Goal: Task Accomplishment & Management: Complete application form

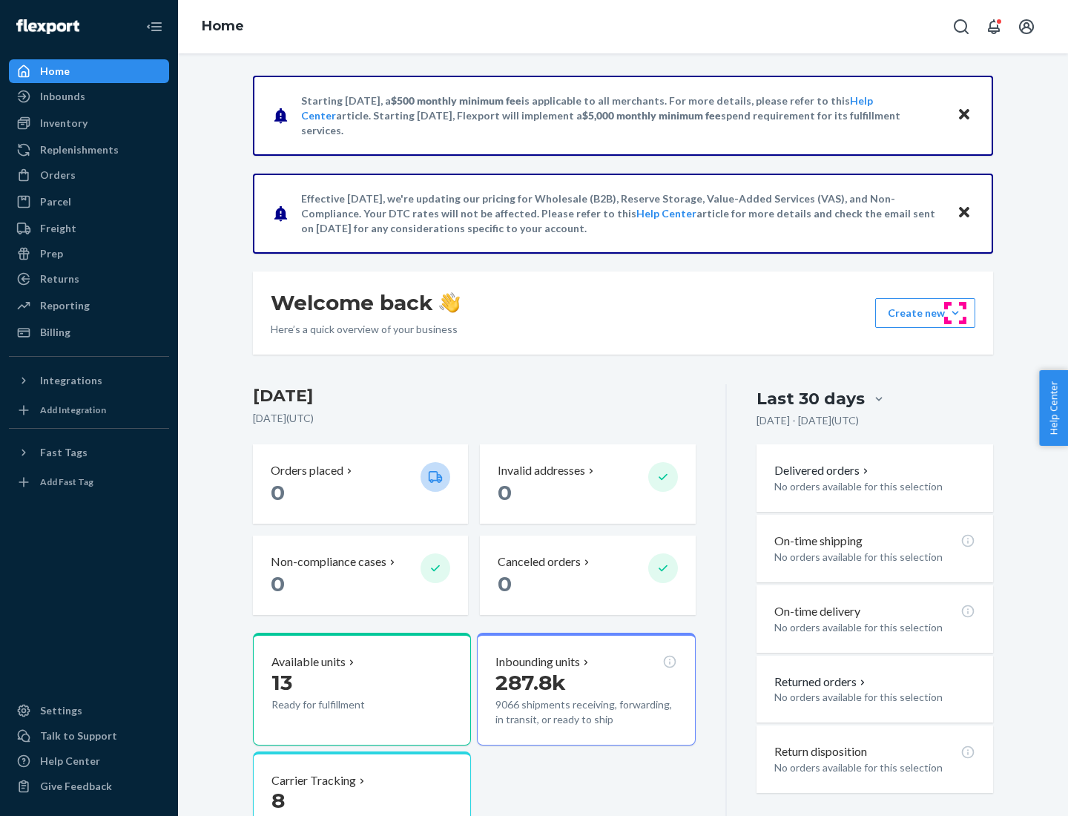
click at [956, 313] on button "Create new Create new inbound Create new order Create new product" at bounding box center [926, 313] width 100 height 30
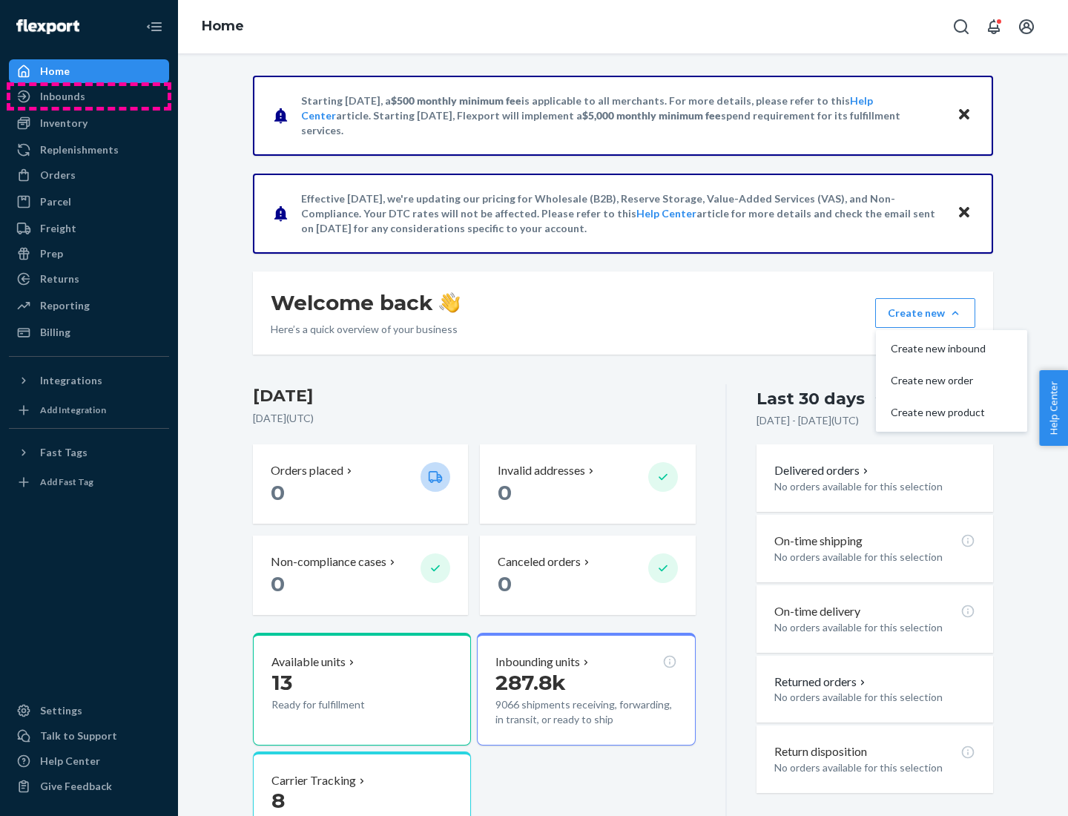
click at [89, 96] on div "Inbounds" at bounding box center [88, 96] width 157 height 21
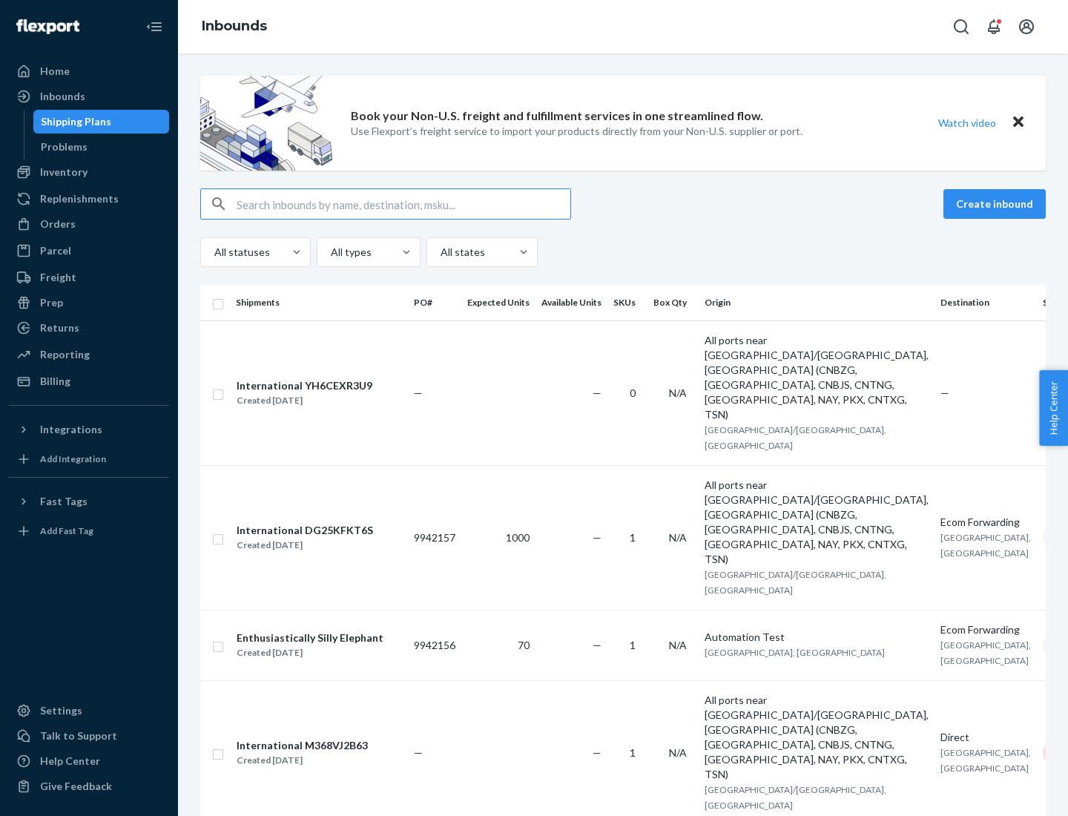
click at [997, 204] on button "Create inbound" at bounding box center [995, 204] width 102 height 30
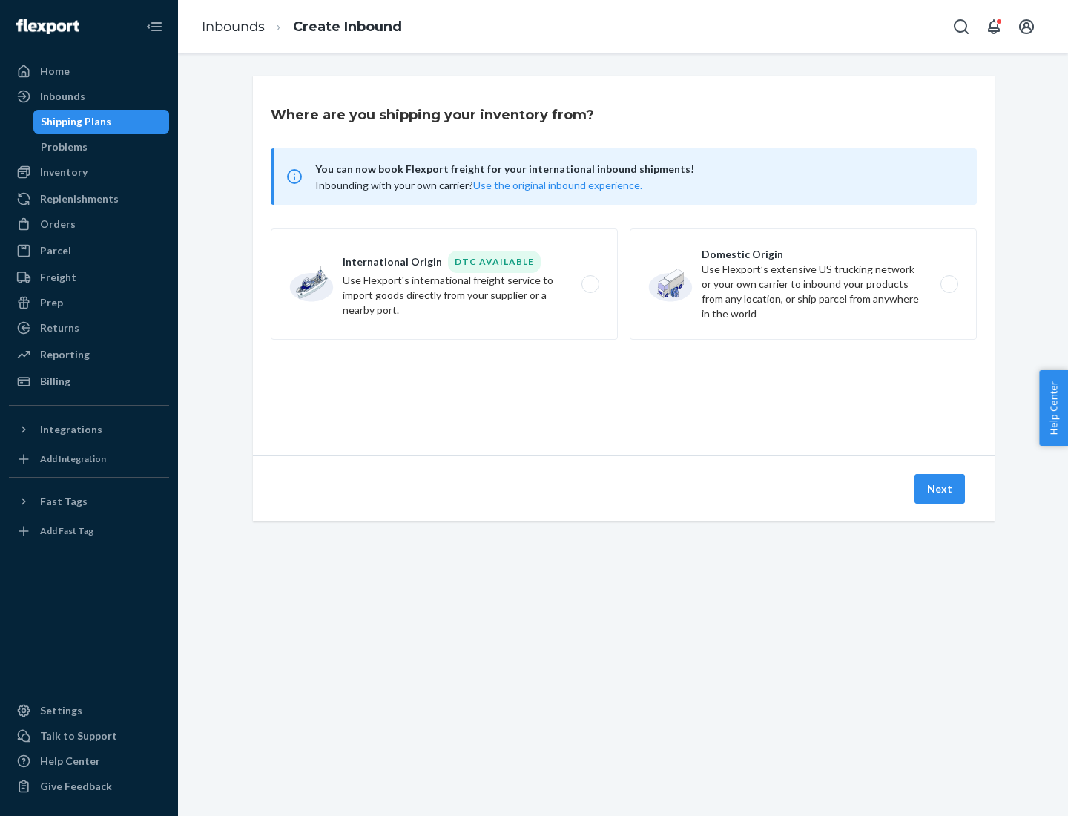
click at [804, 284] on label "Domestic Origin Use Flexport’s extensive US trucking network or your own carrie…" at bounding box center [803, 284] width 347 height 111
click at [949, 284] on input "Domestic Origin Use Flexport’s extensive US trucking network or your own carrie…" at bounding box center [954, 285] width 10 height 10
radio input "true"
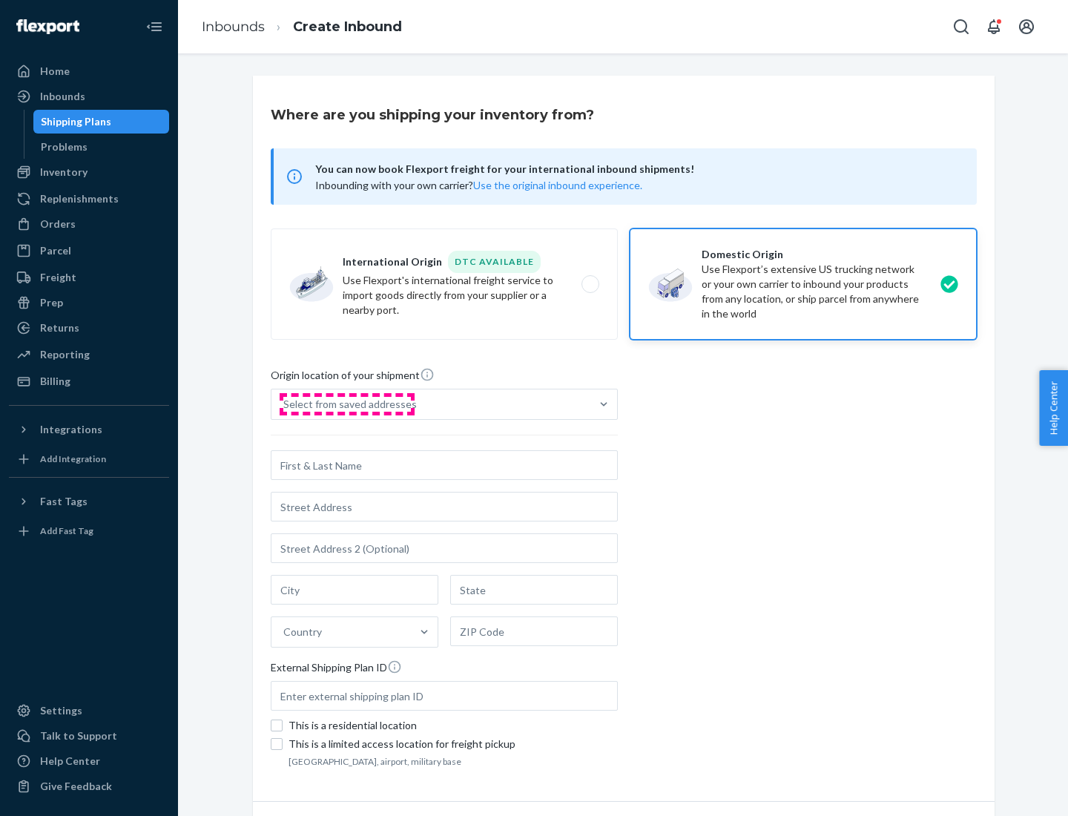
click at [347, 404] on div "Select from saved addresses" at bounding box center [350, 404] width 134 height 15
click at [285, 404] on input "Select from saved addresses" at bounding box center [283, 404] width 1 height 15
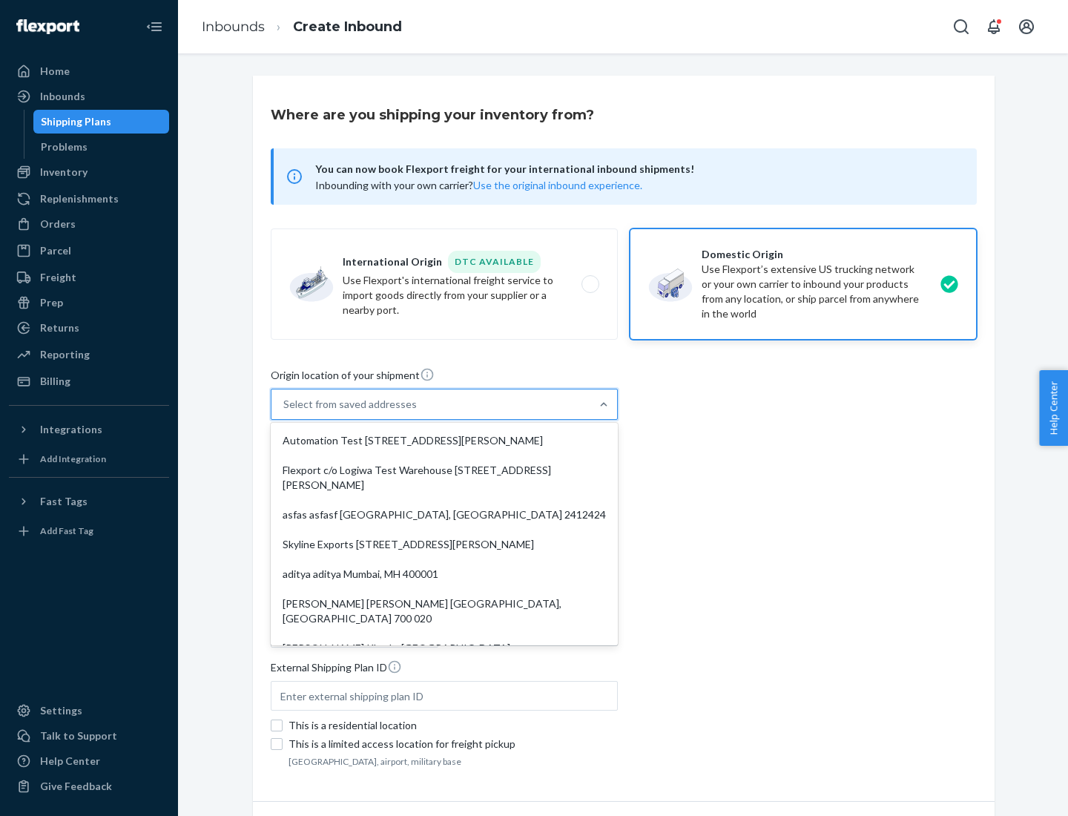
scroll to position [6, 0]
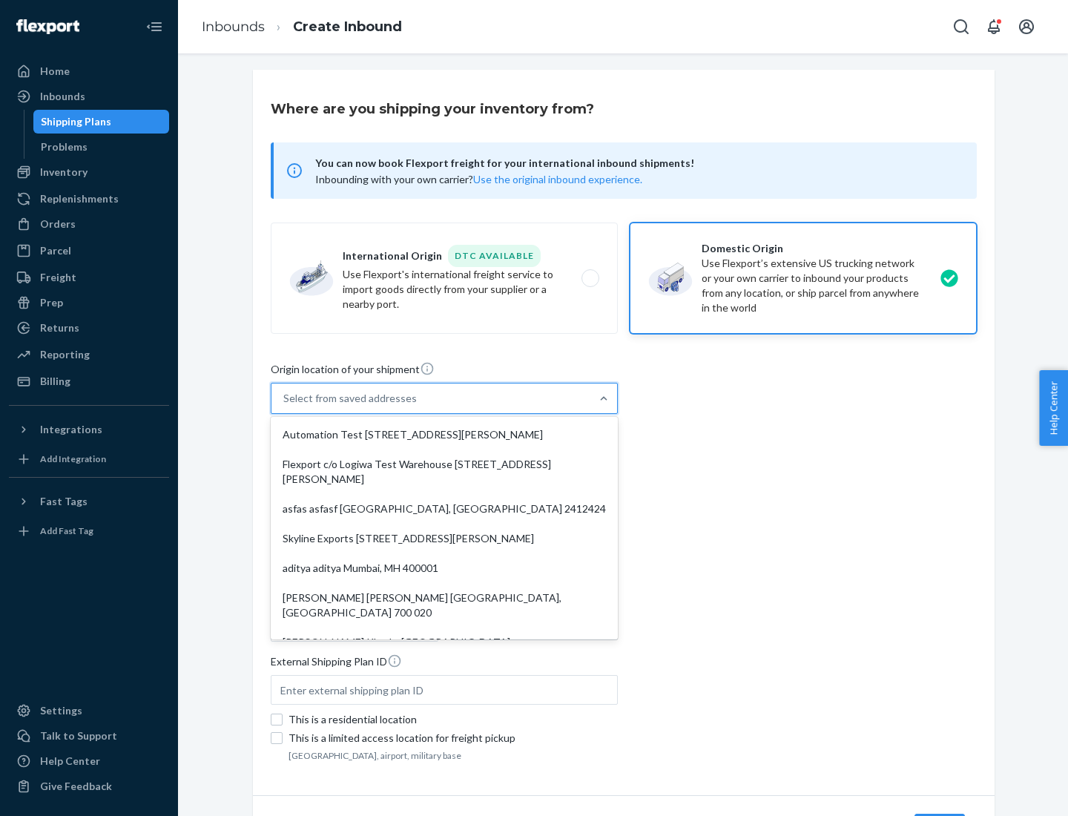
click at [444, 435] on div "Automation Test [STREET_ADDRESS][PERSON_NAME]" at bounding box center [444, 435] width 341 height 30
click at [285, 406] on input "option Automation Test [STREET_ADDRESS][PERSON_NAME]. 9 results available. Use …" at bounding box center [283, 398] width 1 height 15
type input "Automation Test"
type input "9th Floor"
type input "[GEOGRAPHIC_DATA]"
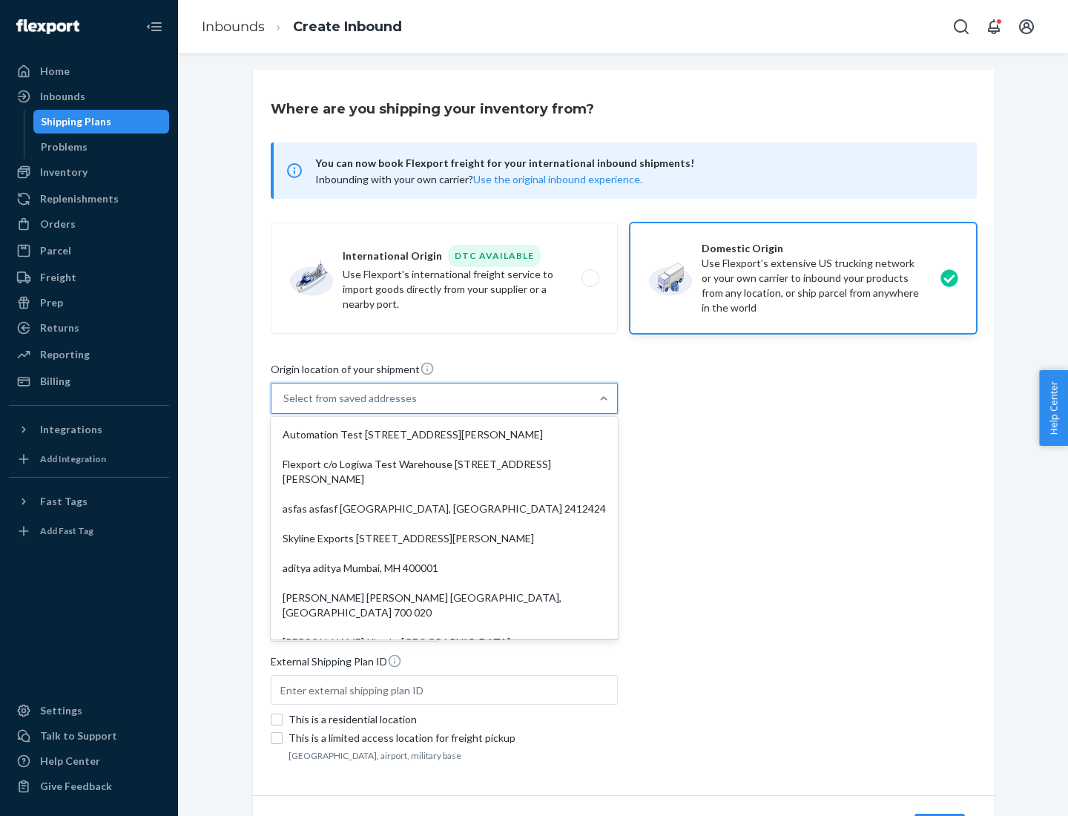
type input "CA"
type input "94104"
type input "[STREET_ADDRESS][PERSON_NAME]"
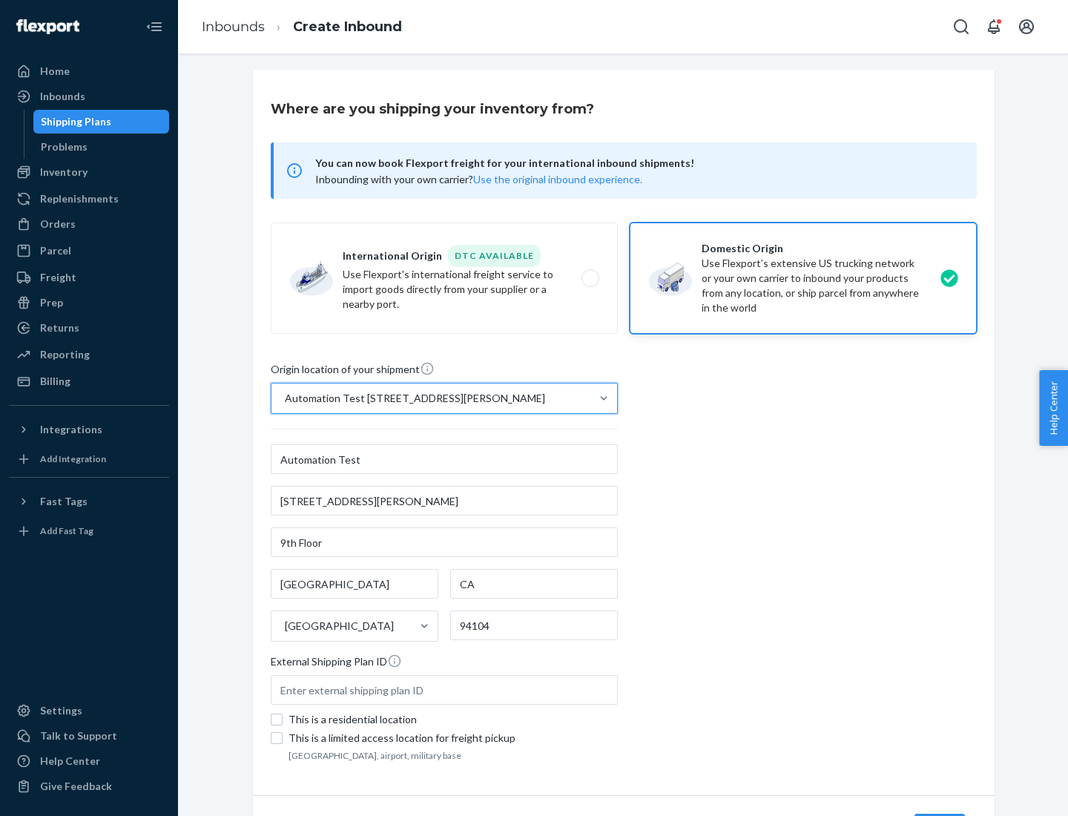
scroll to position [87, 0]
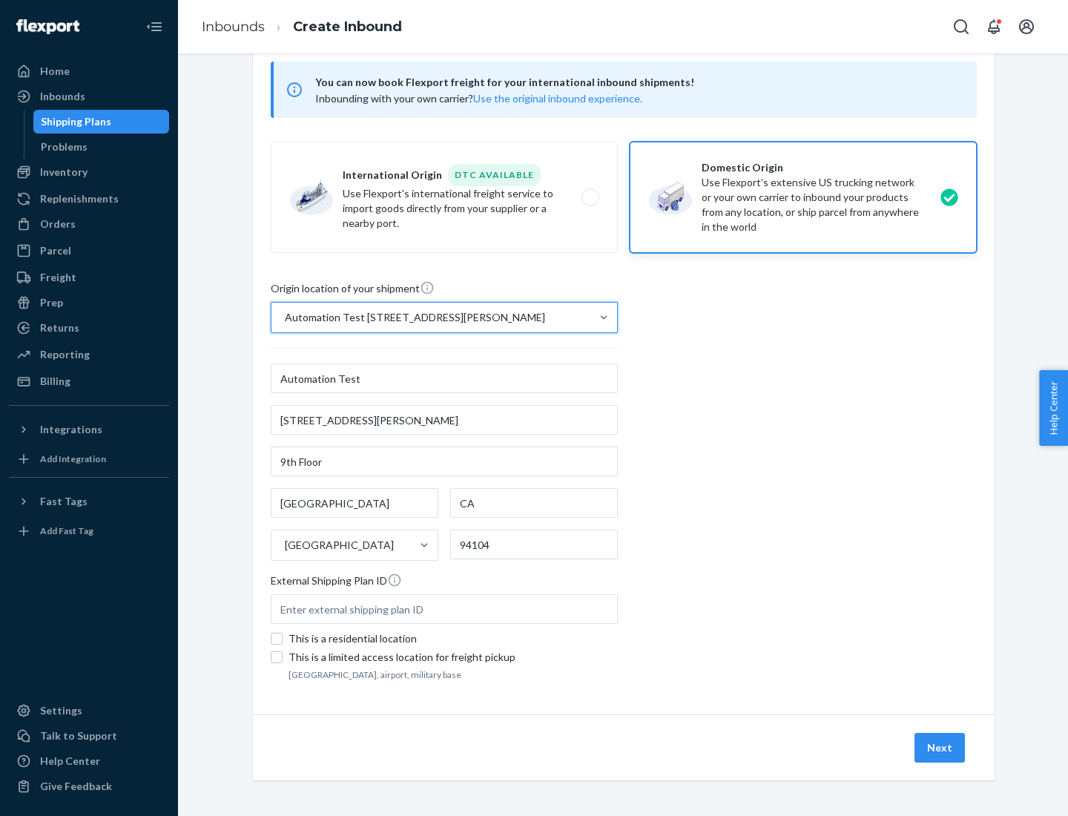
click at [941, 748] on button "Next" at bounding box center [940, 748] width 50 height 30
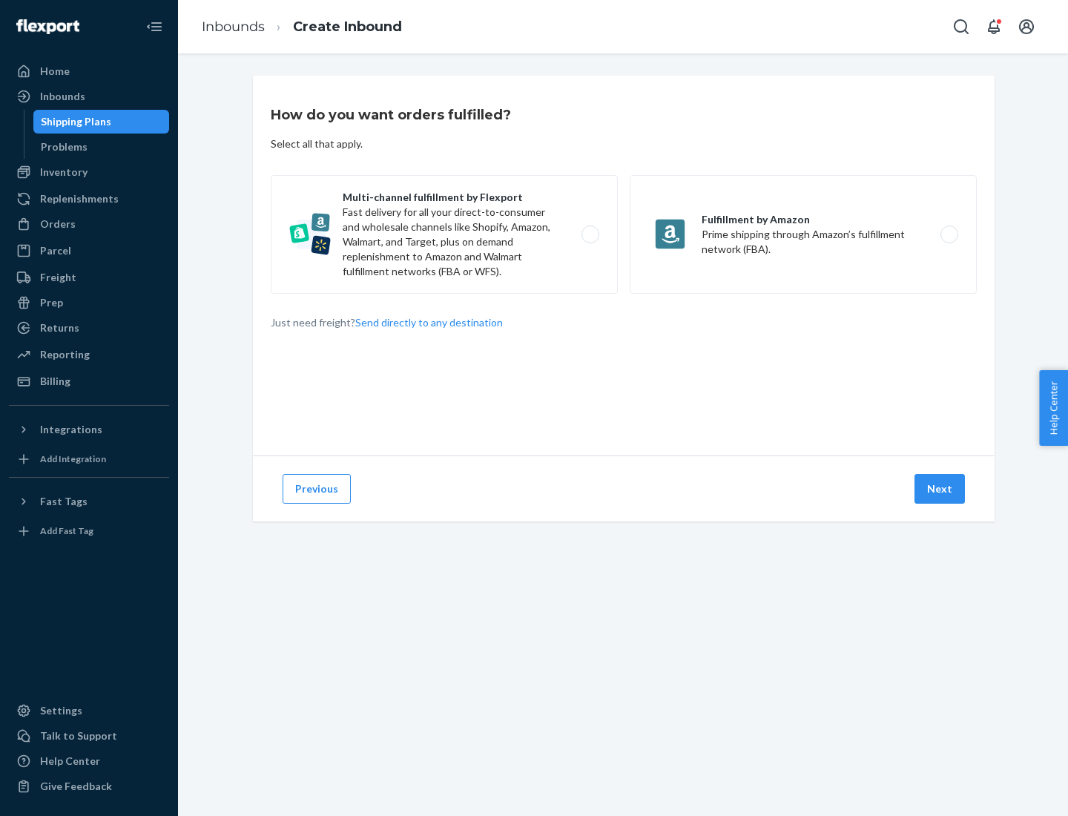
click at [444, 234] on label "Multi-channel fulfillment by Flexport Fast delivery for all your direct-to-cons…" at bounding box center [444, 234] width 347 height 119
click at [590, 234] on input "Multi-channel fulfillment by Flexport Fast delivery for all your direct-to-cons…" at bounding box center [595, 235] width 10 height 10
radio input "true"
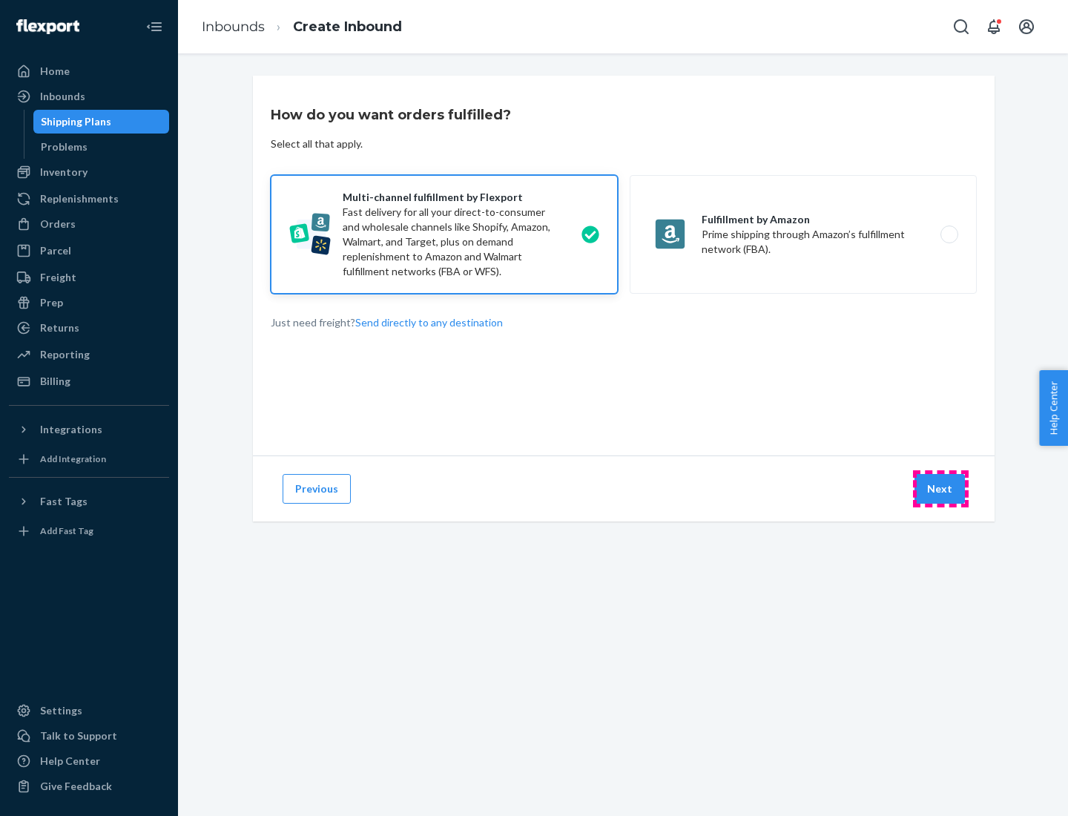
click at [941, 489] on button "Next" at bounding box center [940, 489] width 50 height 30
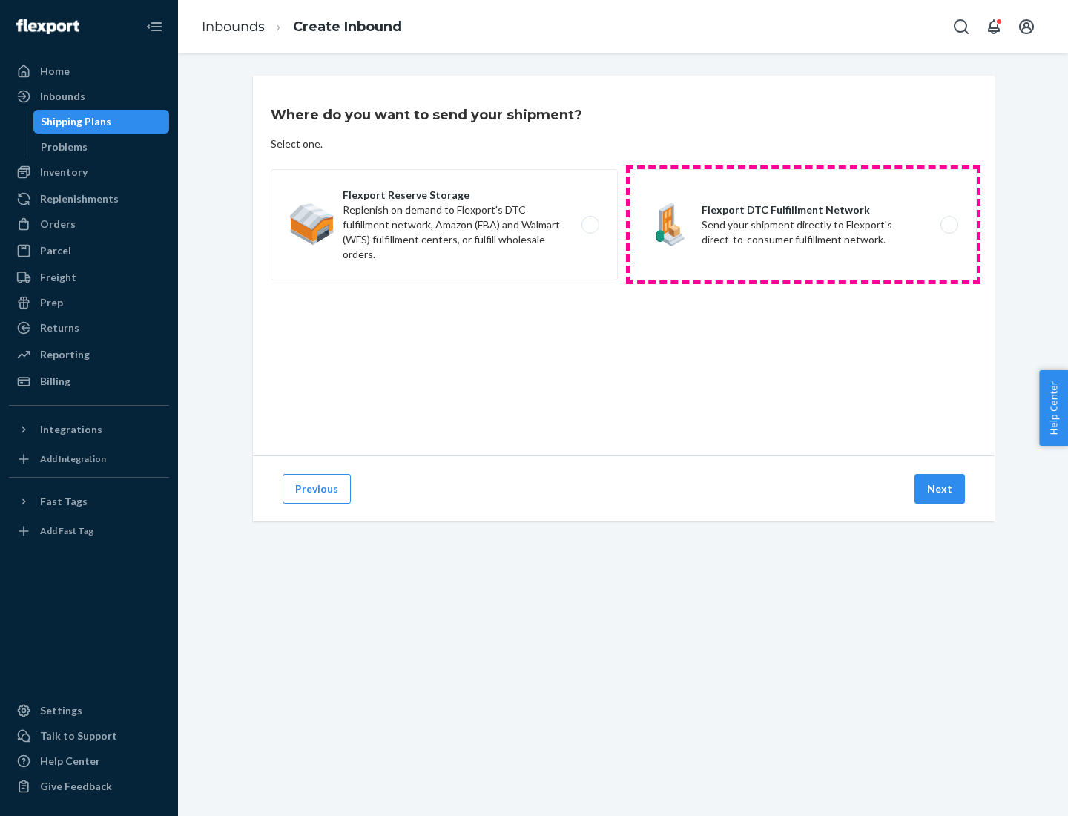
click at [804, 225] on label "Flexport DTC Fulfillment Network Send your shipment directly to Flexport's dire…" at bounding box center [803, 224] width 347 height 111
click at [949, 225] on input "Flexport DTC Fulfillment Network Send your shipment directly to Flexport's dire…" at bounding box center [954, 225] width 10 height 10
radio input "true"
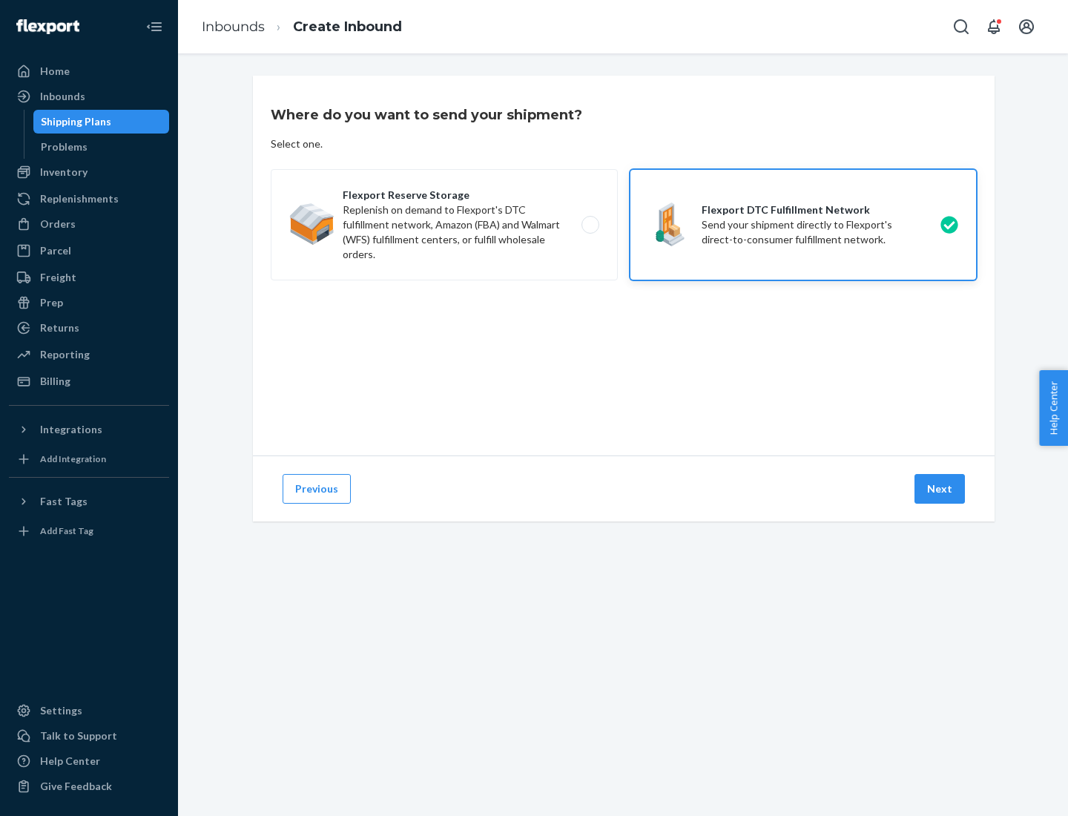
click at [941, 489] on button "Next" at bounding box center [940, 489] width 50 height 30
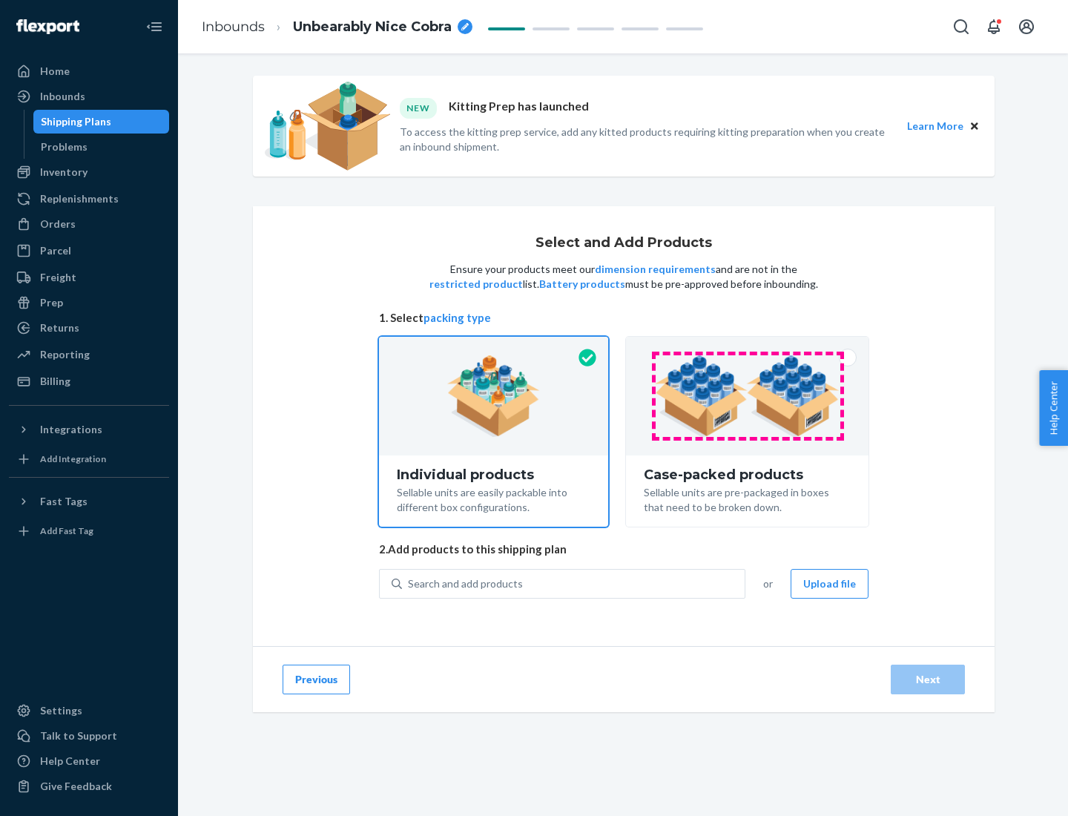
click at [748, 396] on img at bounding box center [747, 396] width 185 height 82
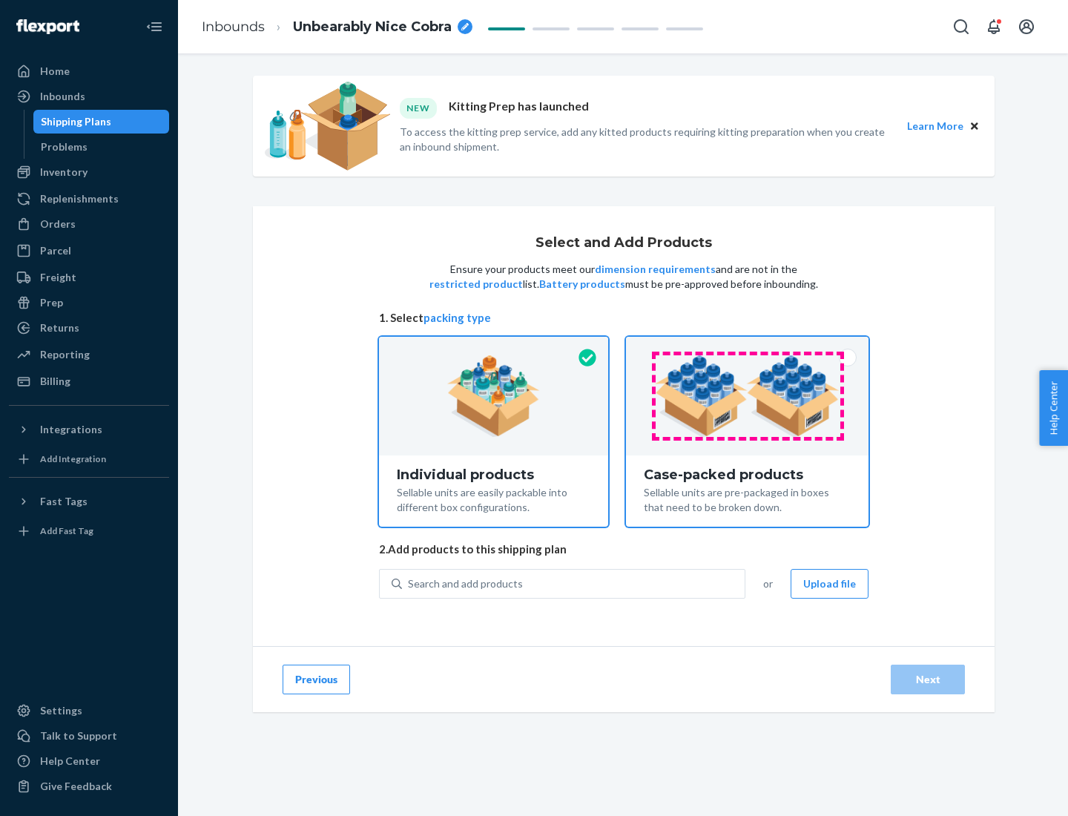
click at [748, 347] on input "Case-packed products Sellable units are pre-packaged in boxes that need to be b…" at bounding box center [748, 342] width 10 height 10
radio input "true"
radio input "false"
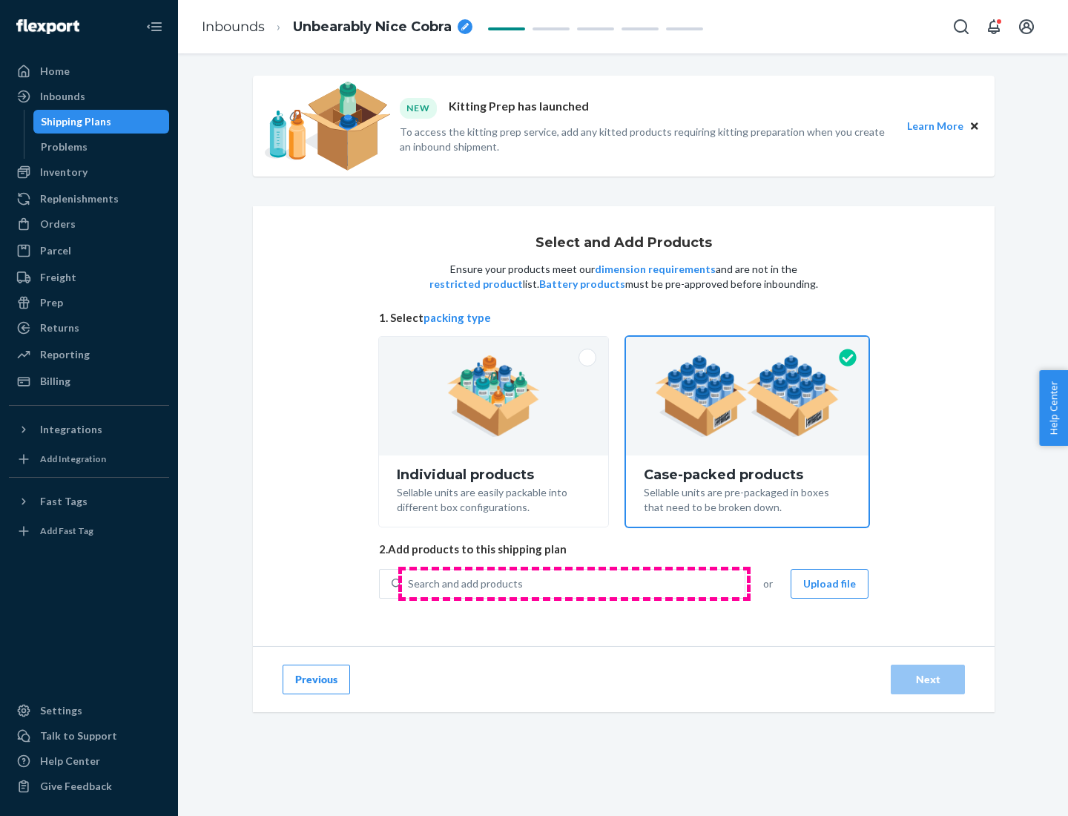
click at [574, 583] on div "Search and add products" at bounding box center [573, 584] width 343 height 27
click at [410, 583] on input "Search and add products" at bounding box center [408, 584] width 1 height 15
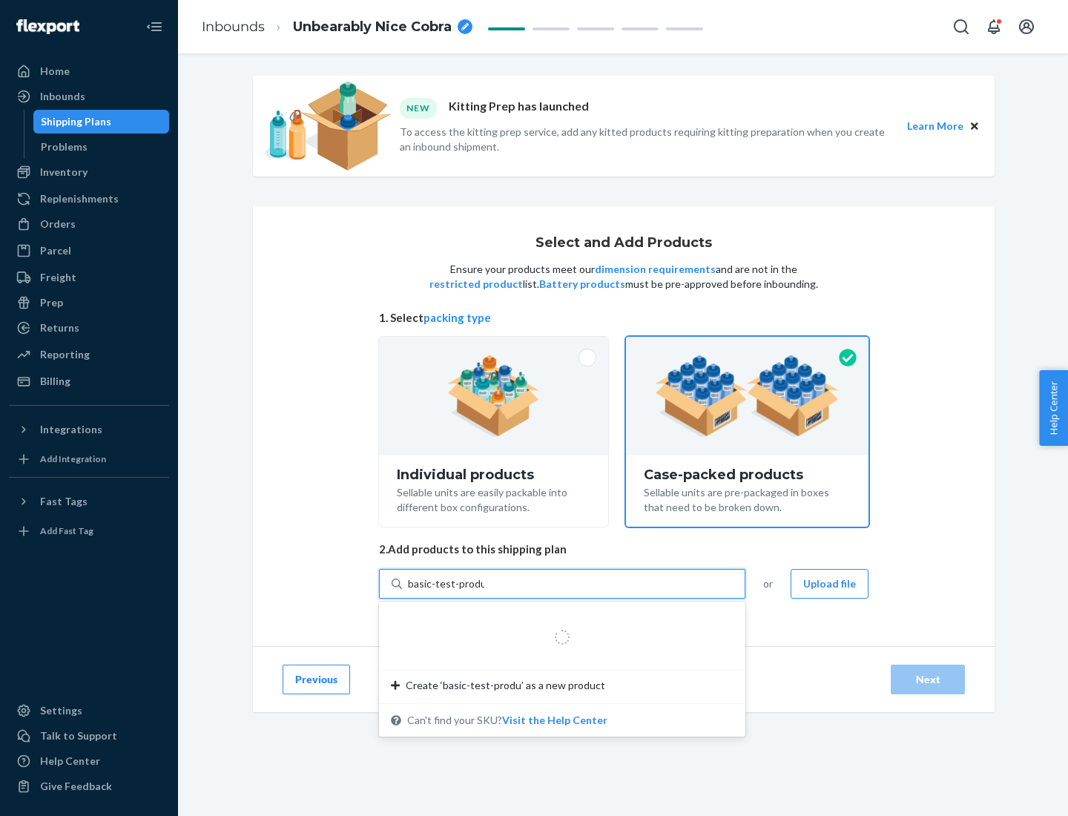
type input "basic-test-product-1"
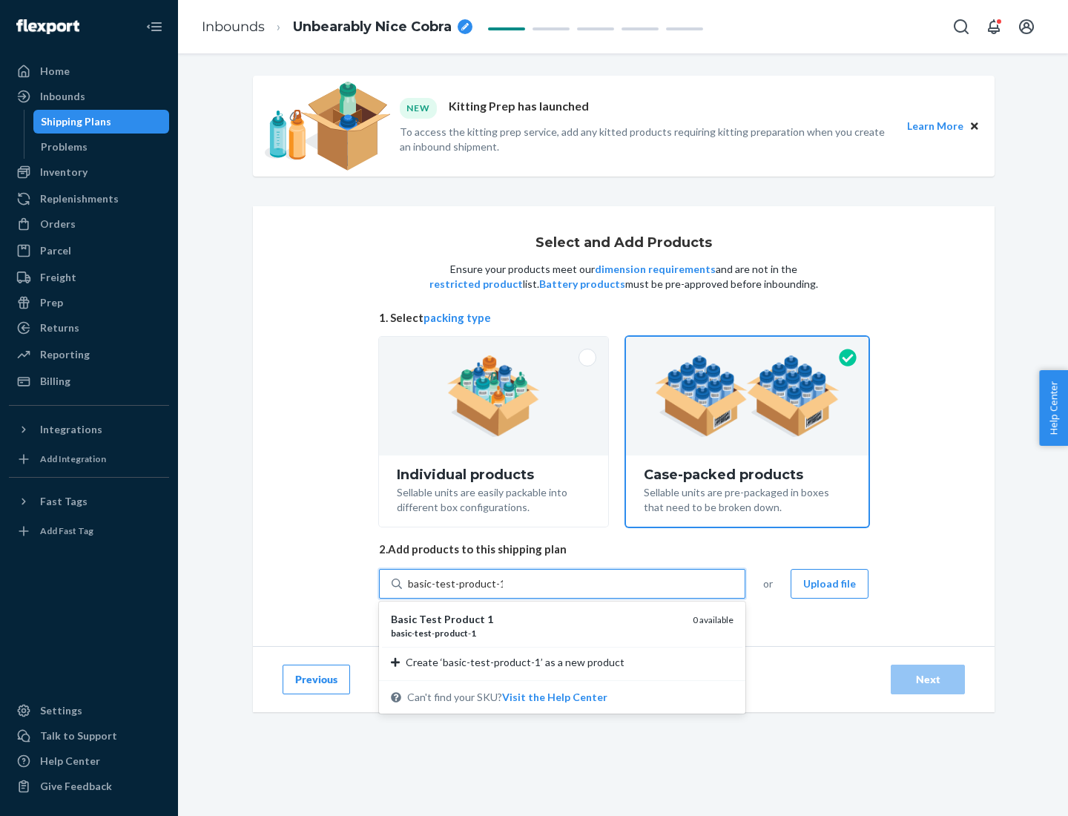
click at [536, 633] on div "basic - test - product - 1" at bounding box center [536, 633] width 290 height 13
click at [503, 591] on input "basic-test-product-1" at bounding box center [455, 584] width 95 height 15
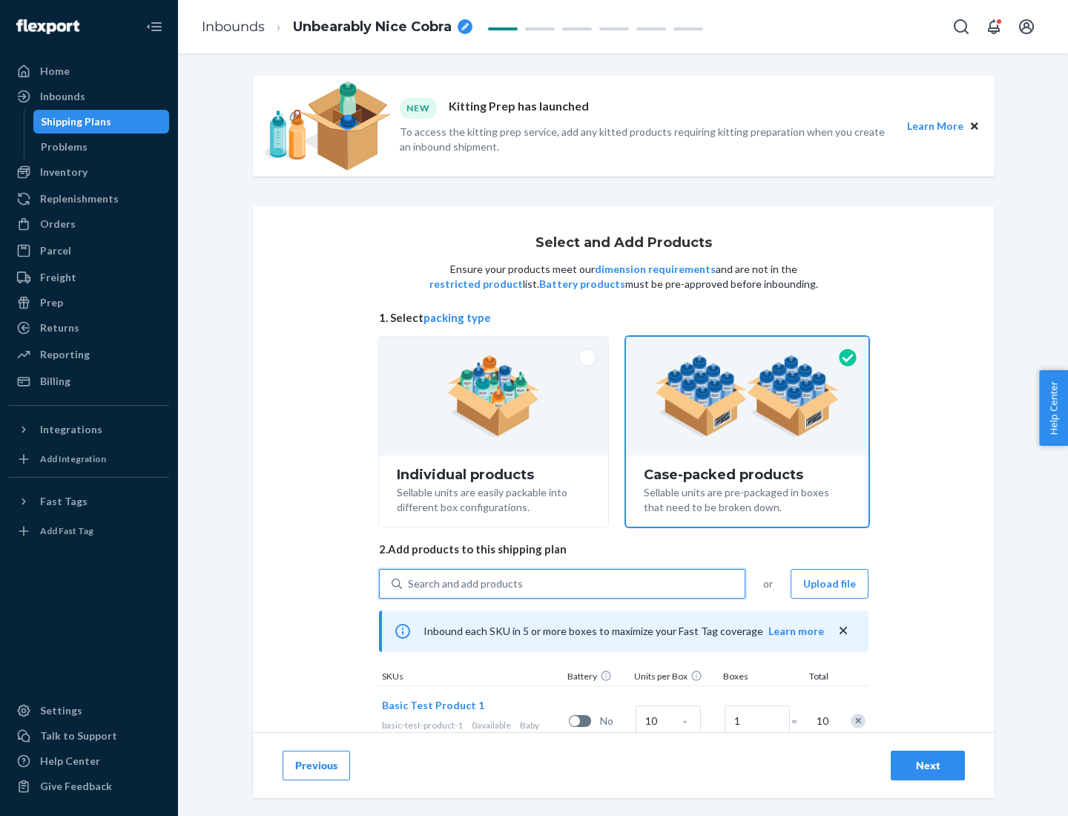
scroll to position [53, 0]
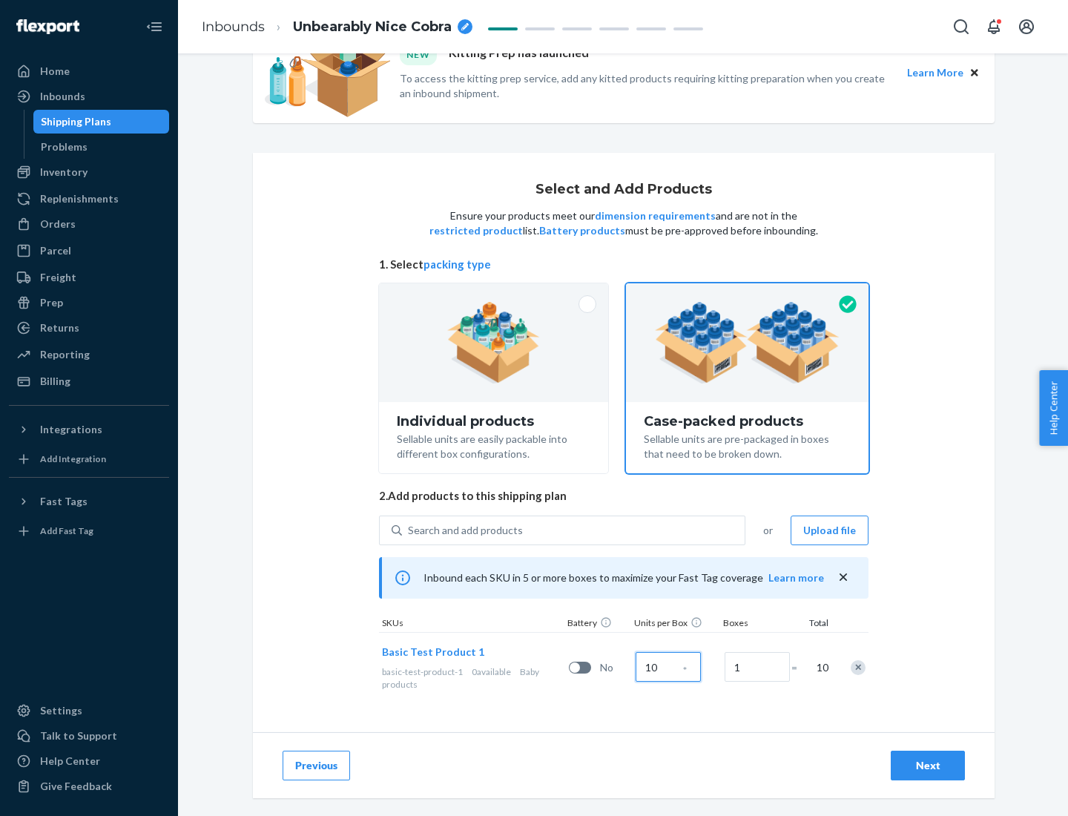
type input "10"
type input "7"
click at [928, 766] on div "Next" at bounding box center [928, 765] width 49 height 15
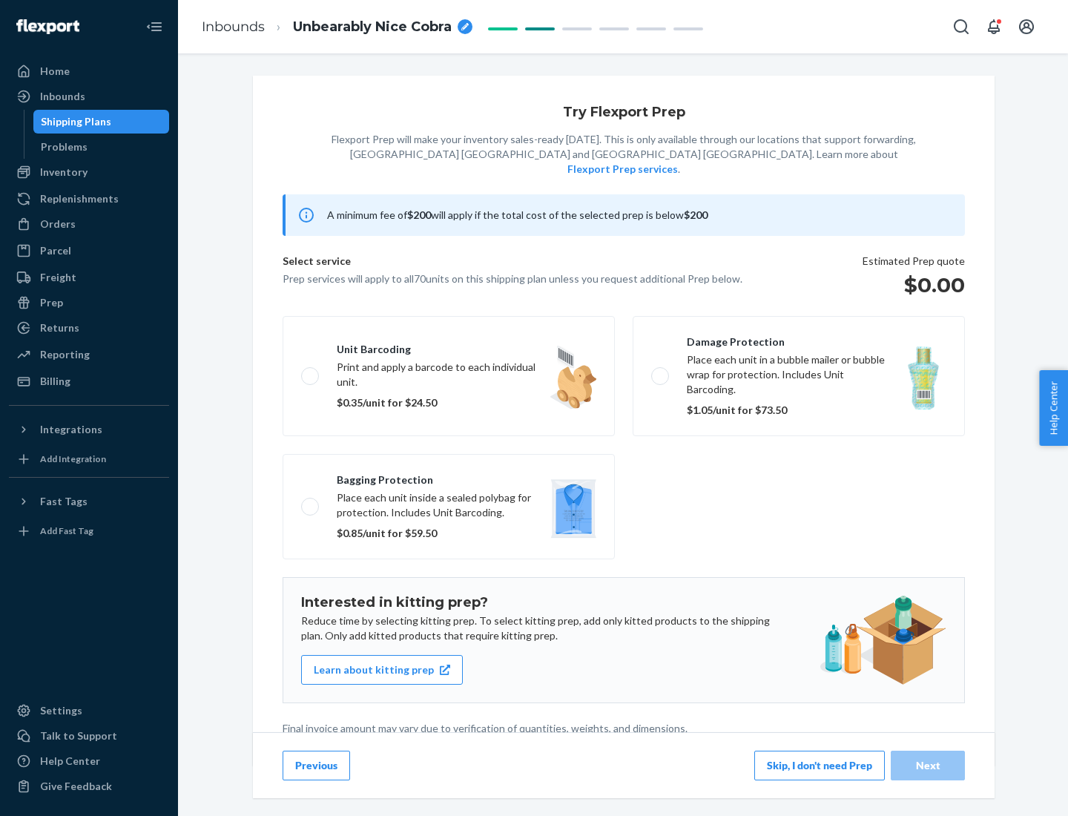
scroll to position [4, 0]
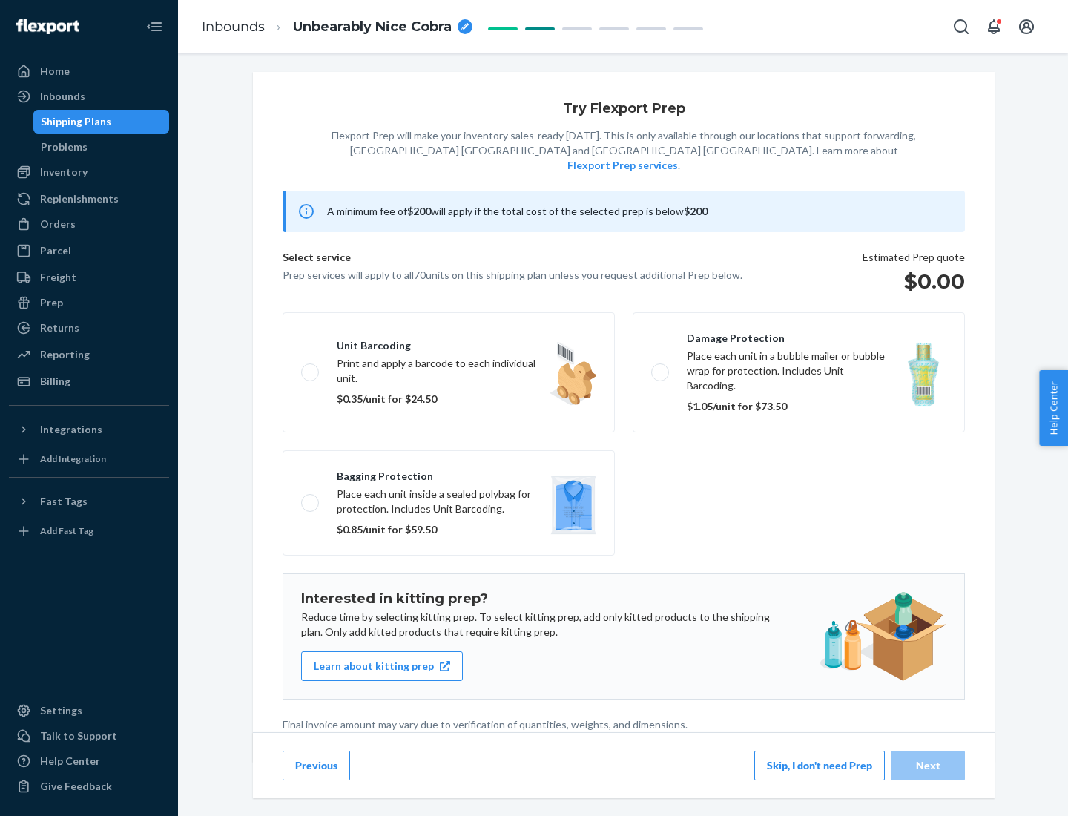
click at [449, 473] on label "Bagging protection Place each unit inside a sealed polybag for protection. Incl…" at bounding box center [449, 502] width 332 height 105
click at [311, 498] on input "Bagging protection Place each unit inside a sealed polybag for protection. Incl…" at bounding box center [306, 503] width 10 height 10
checkbox input "true"
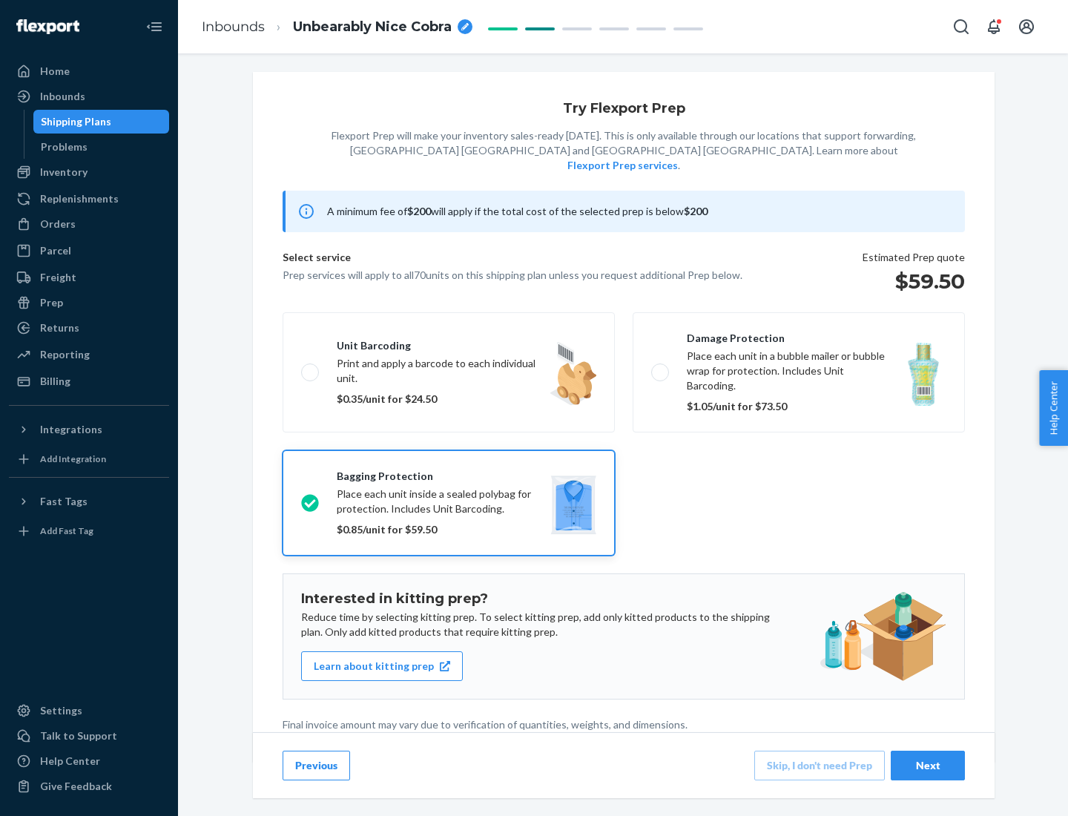
click at [928, 765] on div "Next" at bounding box center [928, 765] width 49 height 15
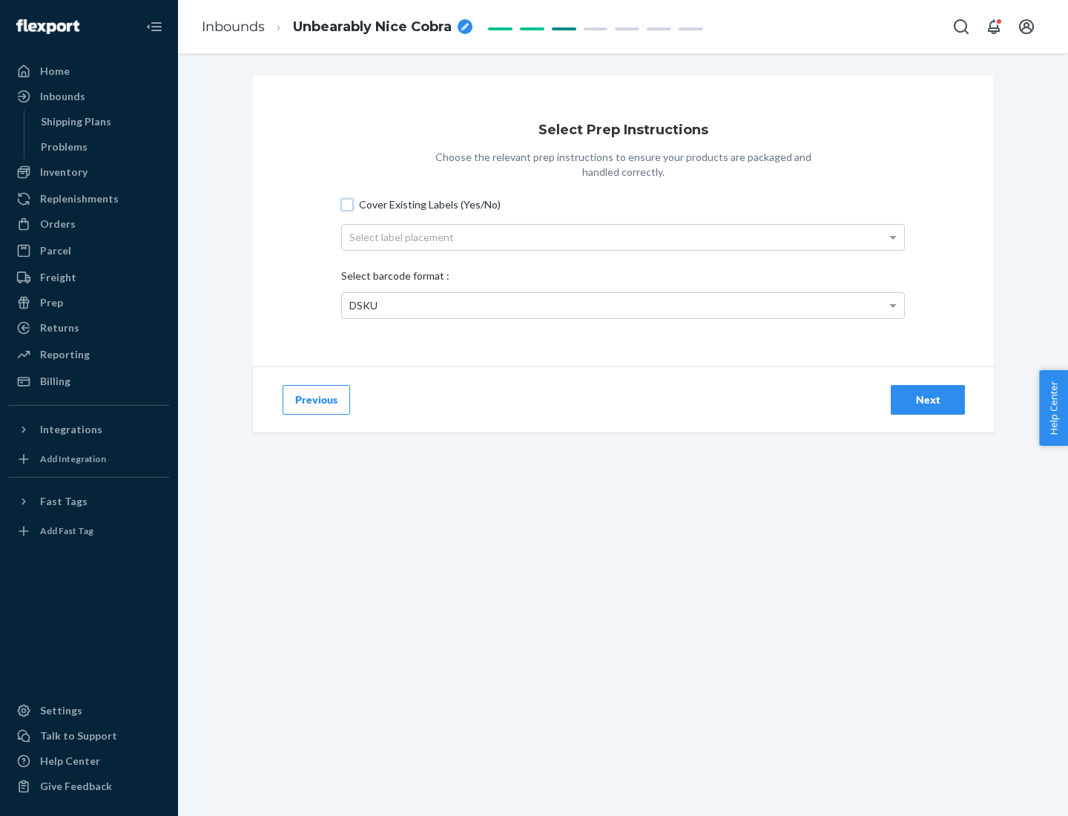
click at [347, 204] on input "Cover Existing Labels (Yes/No)" at bounding box center [347, 205] width 12 height 12
checkbox input "true"
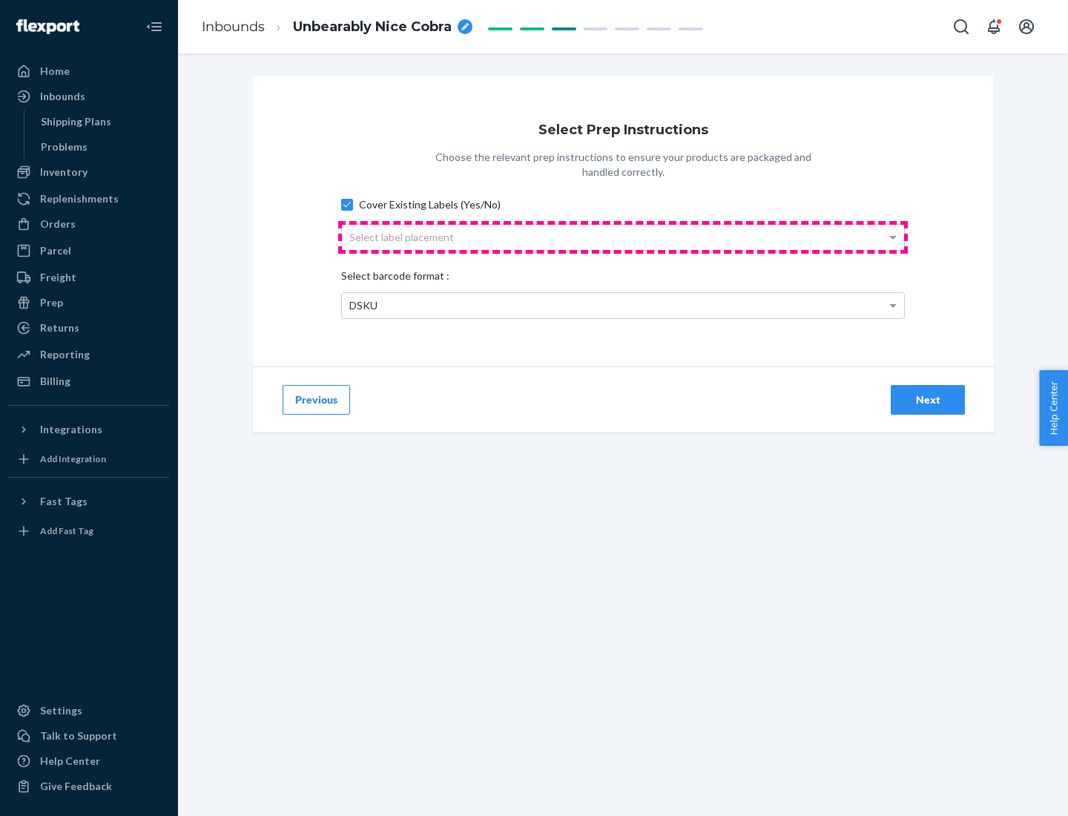
click at [623, 237] on div "Select label placement" at bounding box center [623, 237] width 562 height 25
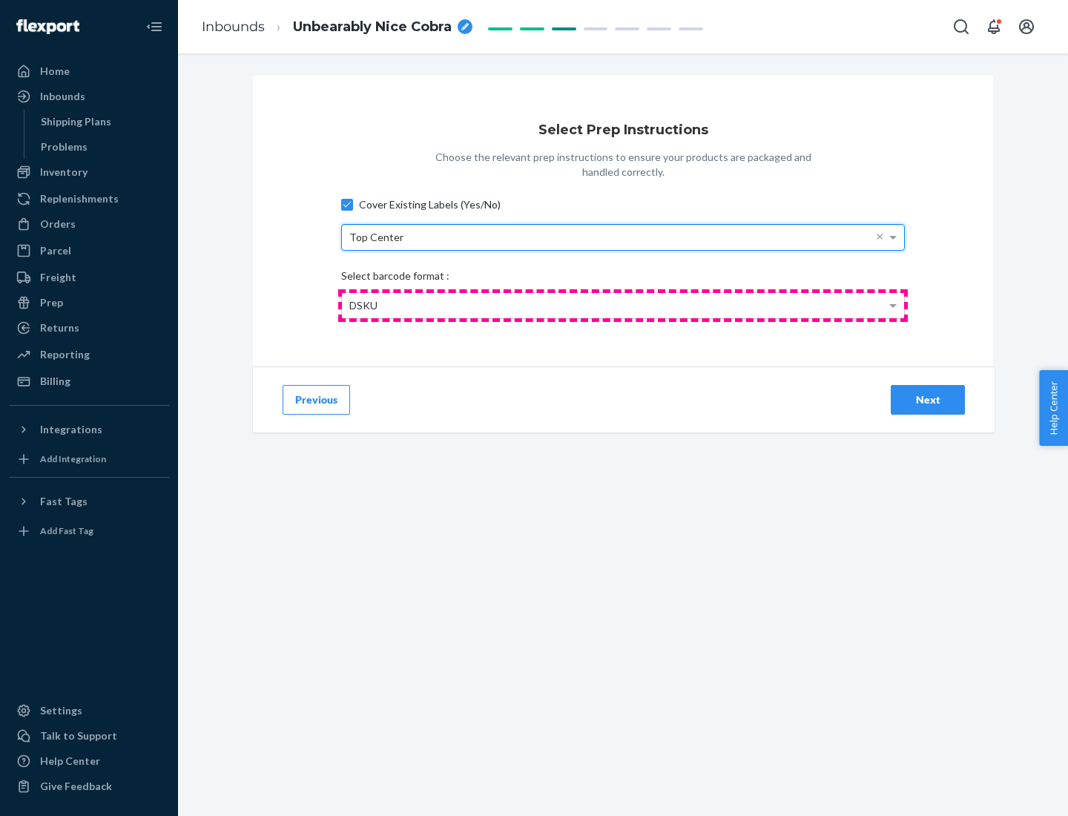
click at [623, 305] on div "DSKU" at bounding box center [623, 305] width 562 height 25
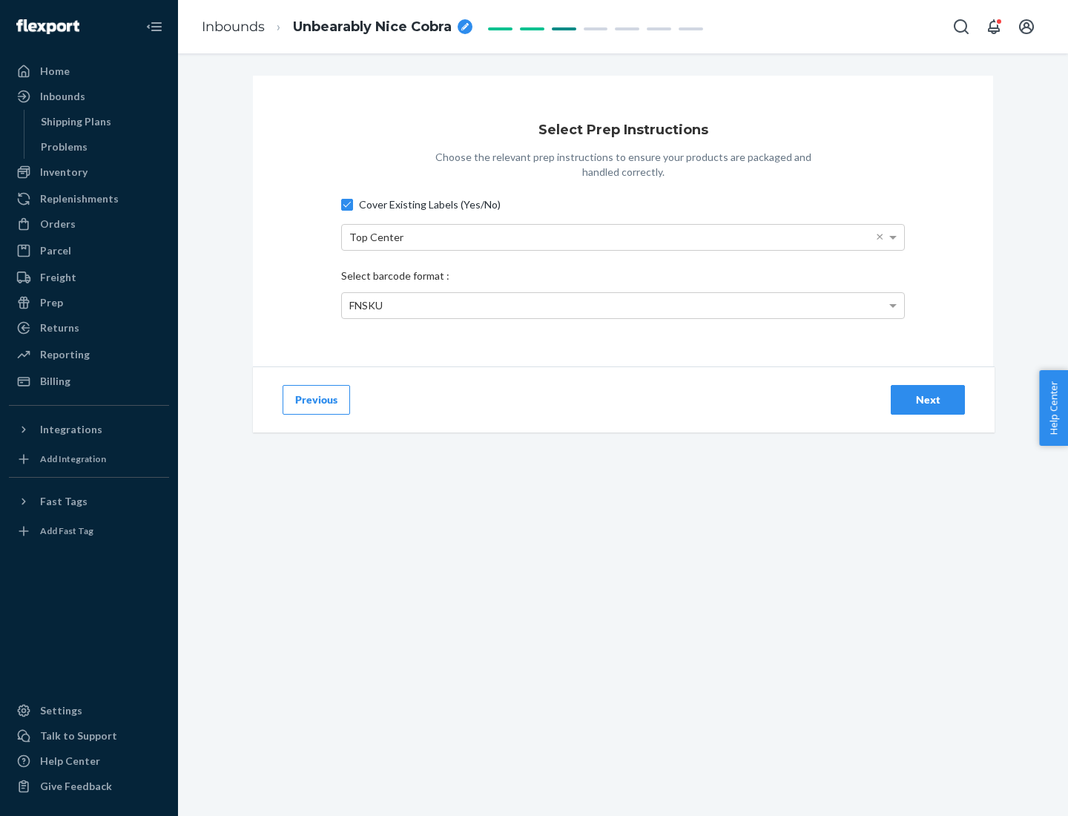
click at [928, 399] on div "Next" at bounding box center [928, 400] width 49 height 15
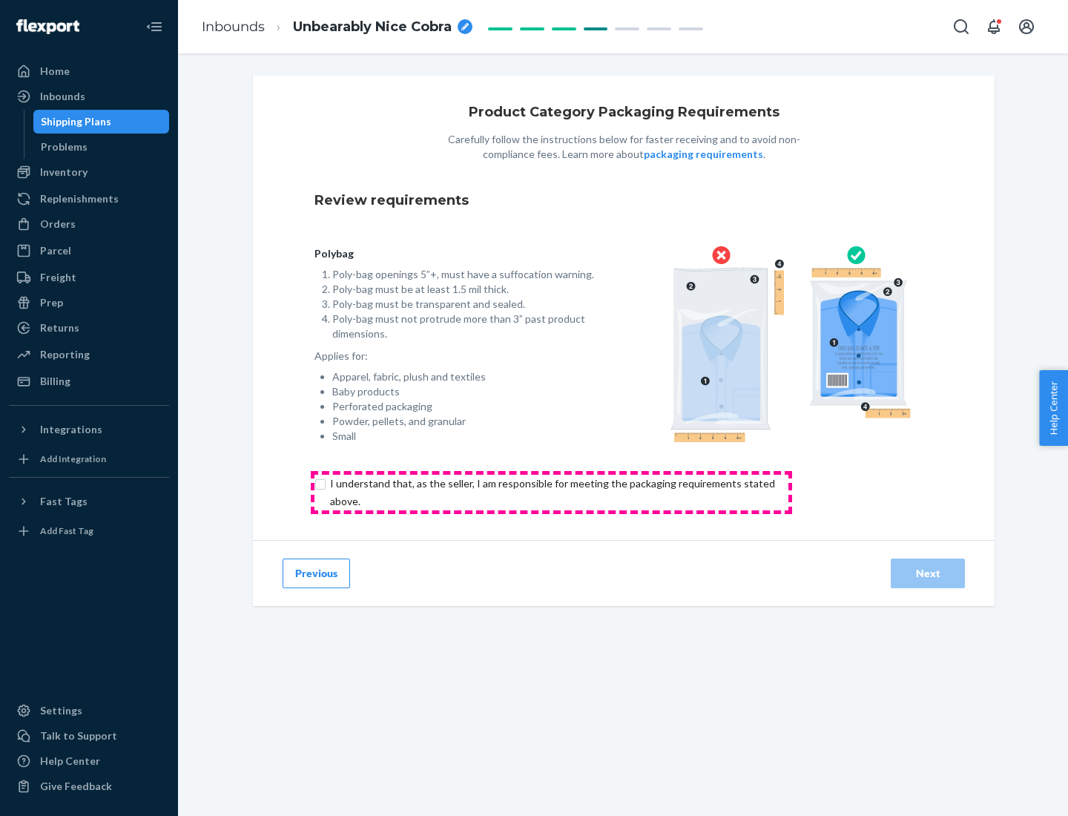
click at [551, 492] on input "checkbox" at bounding box center [561, 493] width 493 height 36
checkbox input "true"
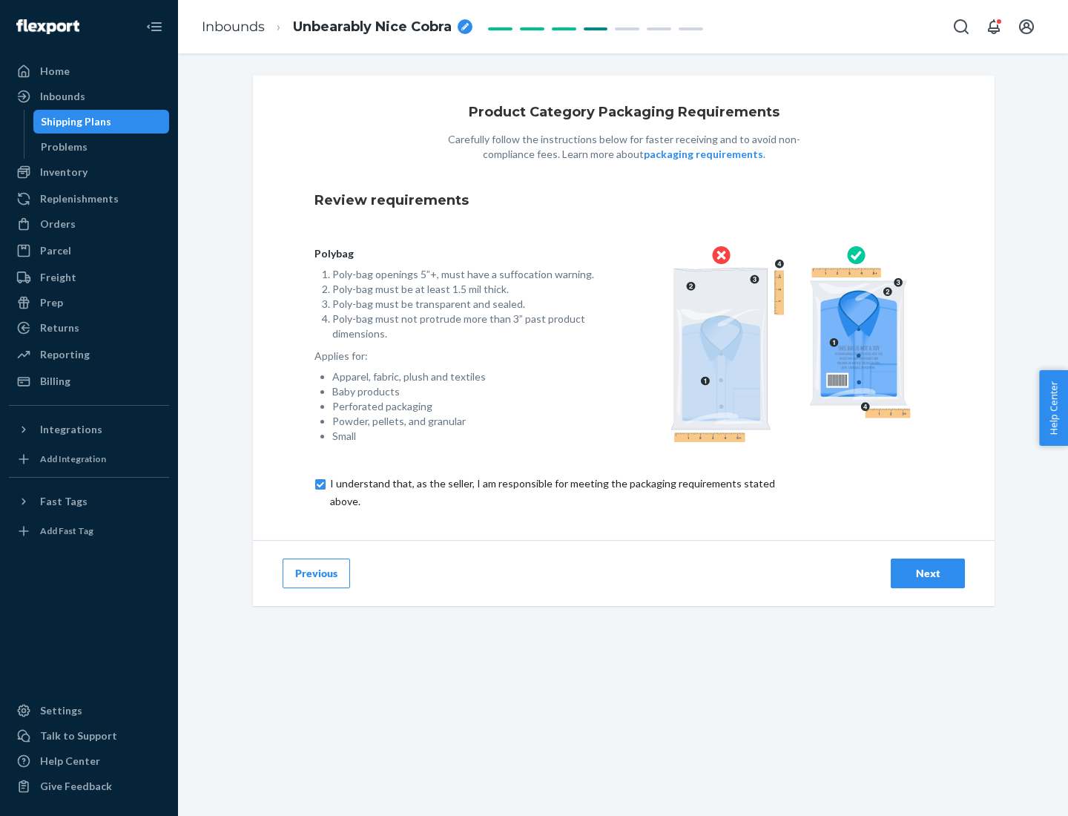
click at [928, 573] on div "Next" at bounding box center [928, 573] width 49 height 15
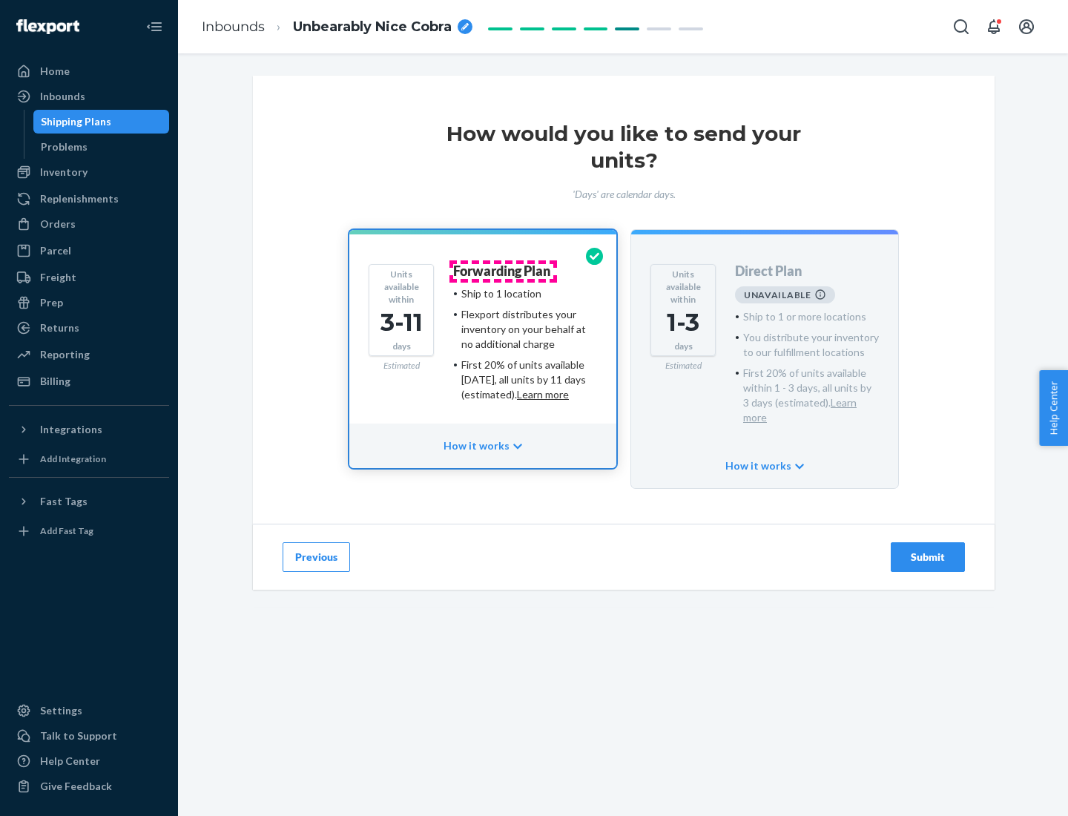
click at [503, 271] on h4 "Forwarding Plan" at bounding box center [501, 271] width 97 height 15
click at [928, 550] on div "Submit" at bounding box center [928, 557] width 49 height 15
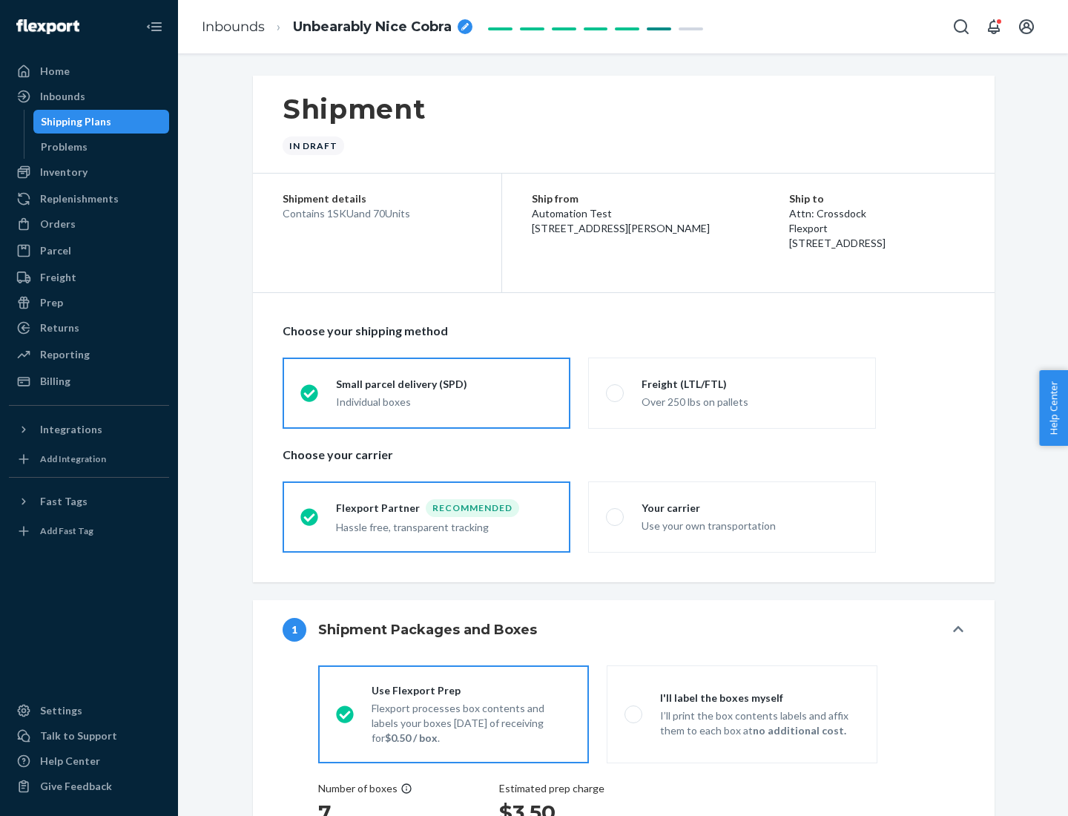
radio input "true"
radio input "false"
radio input "true"
radio input "false"
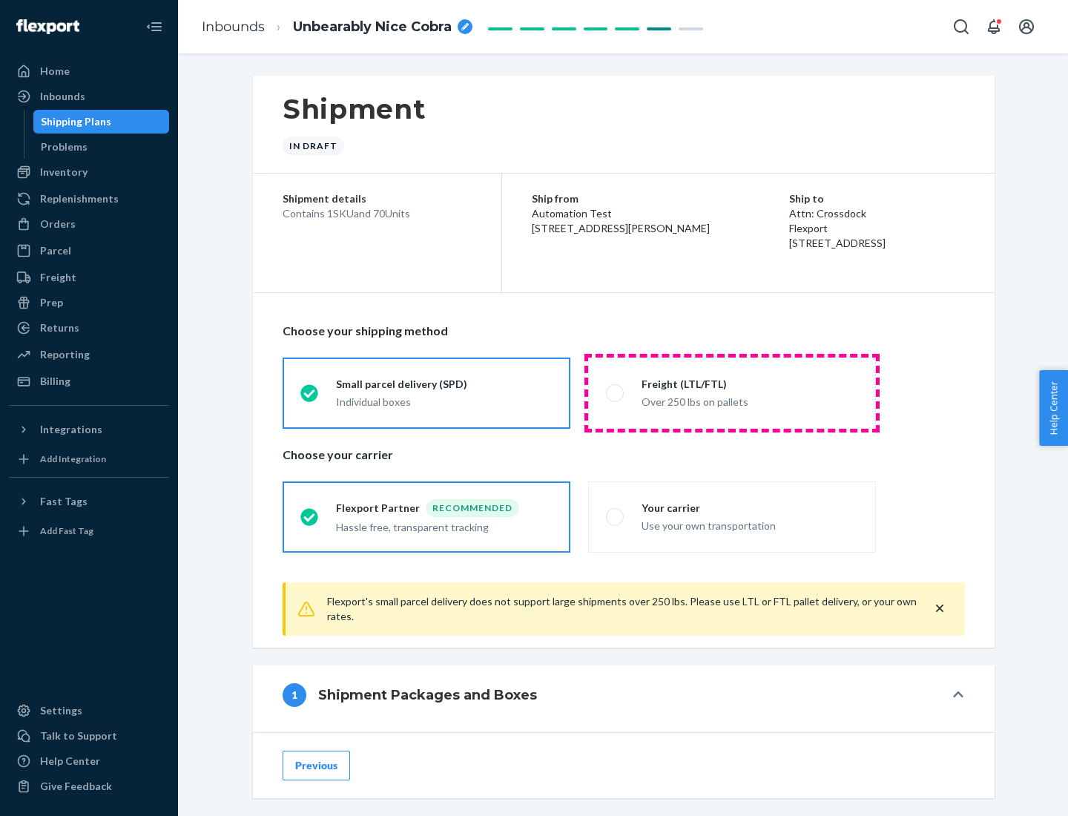
click at [732, 393] on div "Over 250 lbs on pallets" at bounding box center [750, 401] width 217 height 18
click at [616, 393] on input "Freight (LTL/FTL) Over 250 lbs on pallets" at bounding box center [611, 393] width 10 height 10
radio input "true"
radio input "false"
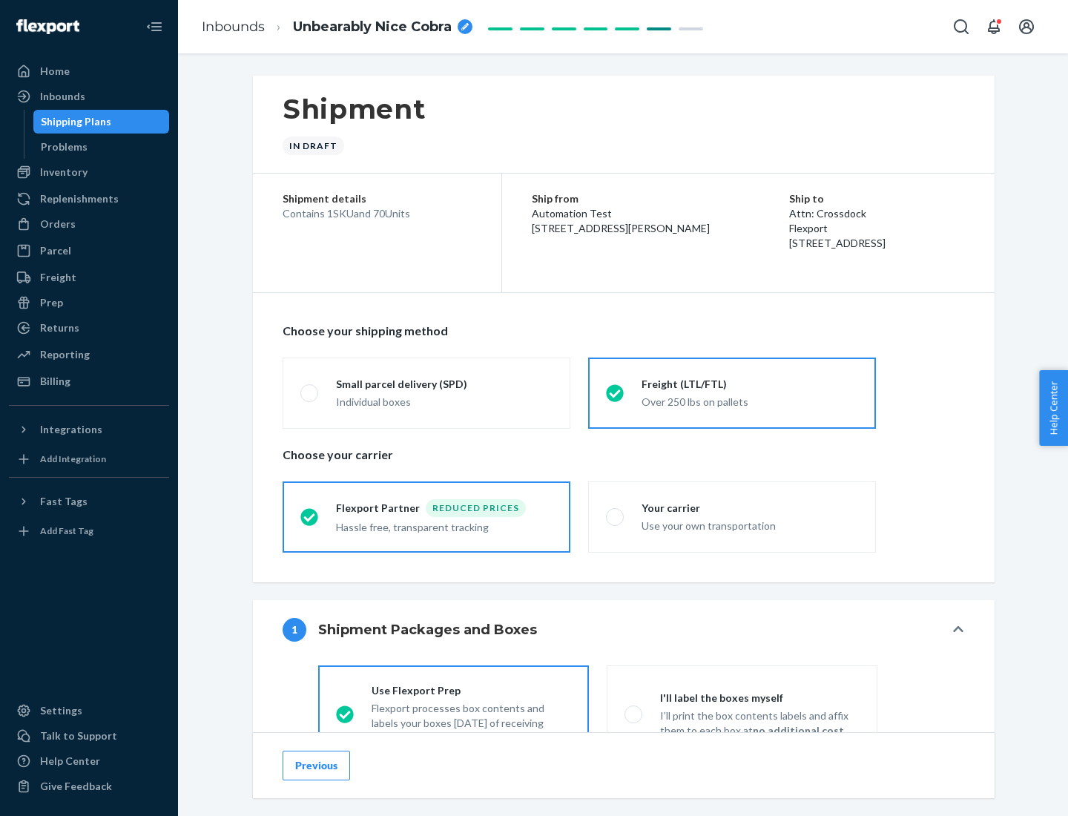
scroll to position [82, 0]
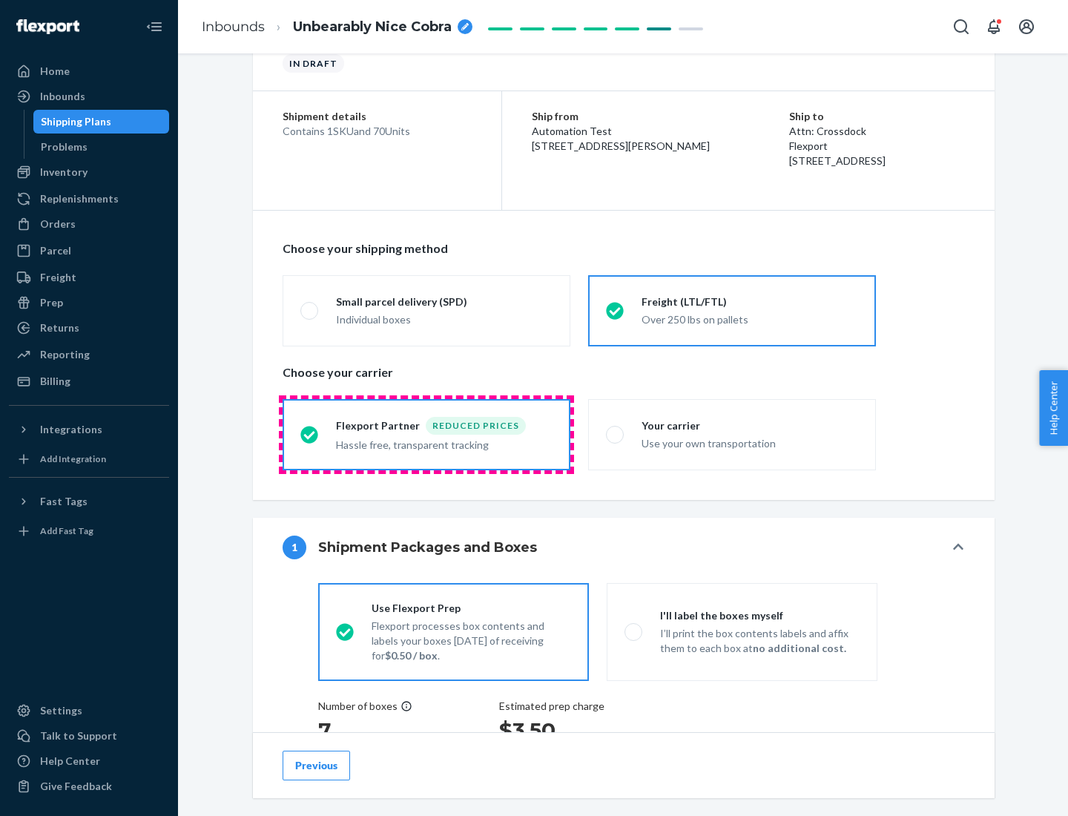
click at [427, 435] on div "Hassle free, transparent tracking" at bounding box center [444, 444] width 217 height 18
click at [310, 434] on input "Flexport Partner Reduced prices Hassle free, transparent tracking" at bounding box center [306, 435] width 10 height 10
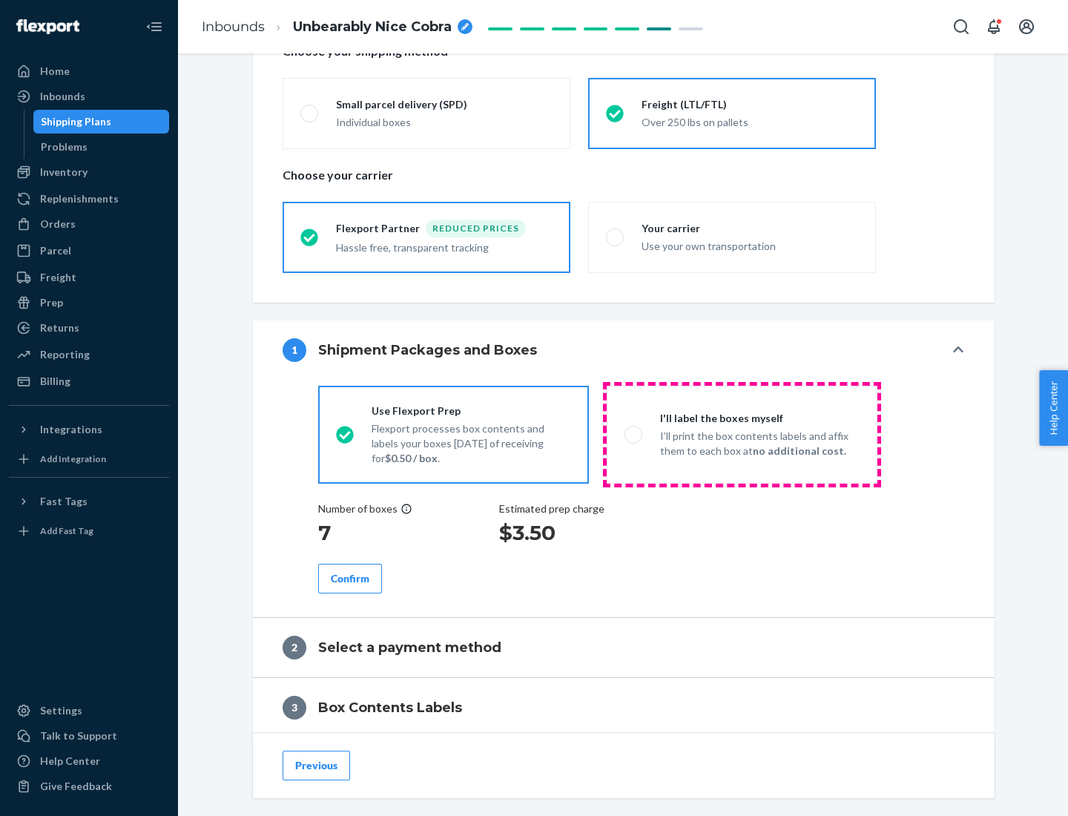
click at [742, 434] on p "I’ll print the box contents labels and affix them to each box at no additional …" at bounding box center [760, 444] width 200 height 30
click at [634, 434] on input "I'll label the boxes myself I’ll print the box contents labels and affix them t…" at bounding box center [630, 435] width 10 height 10
radio input "true"
radio input "false"
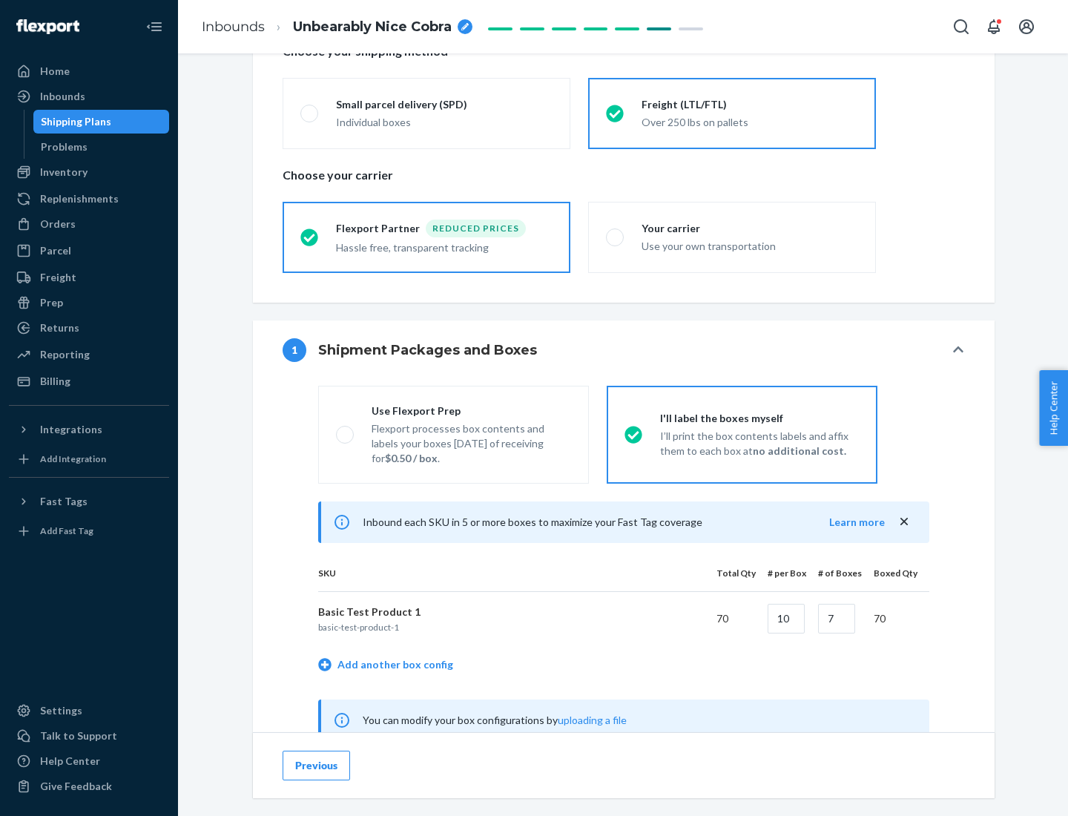
scroll to position [464, 0]
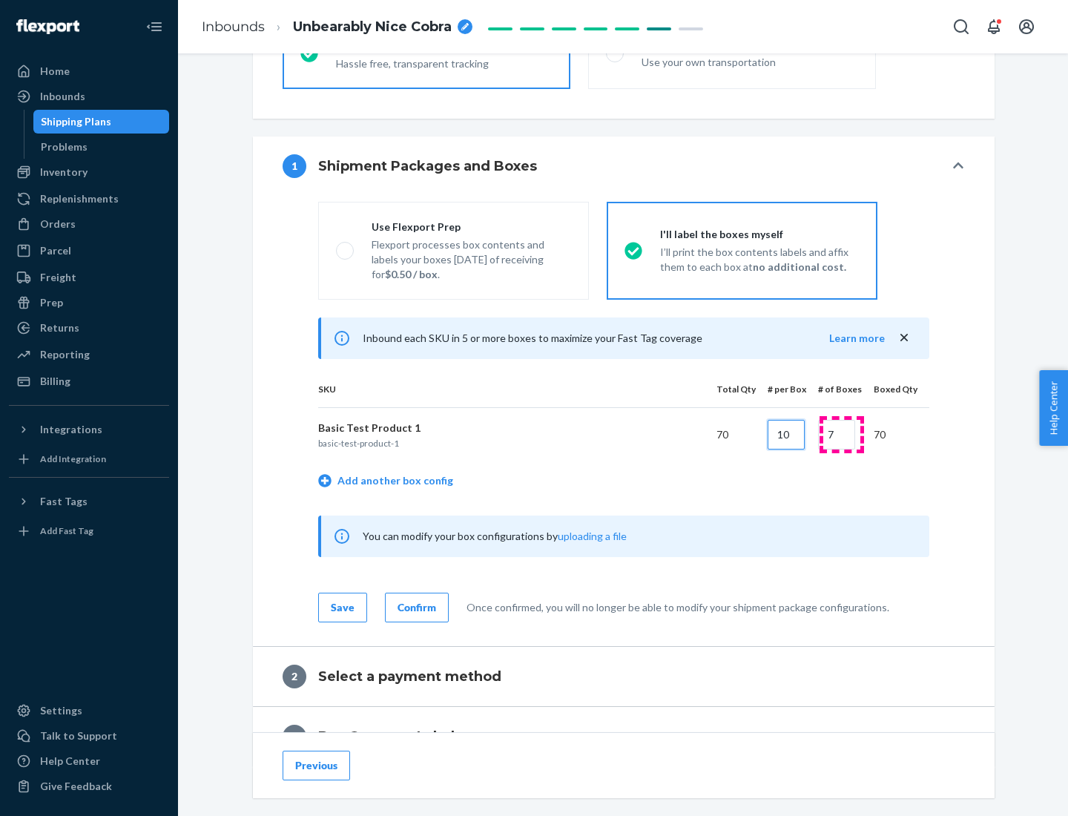
type input "10"
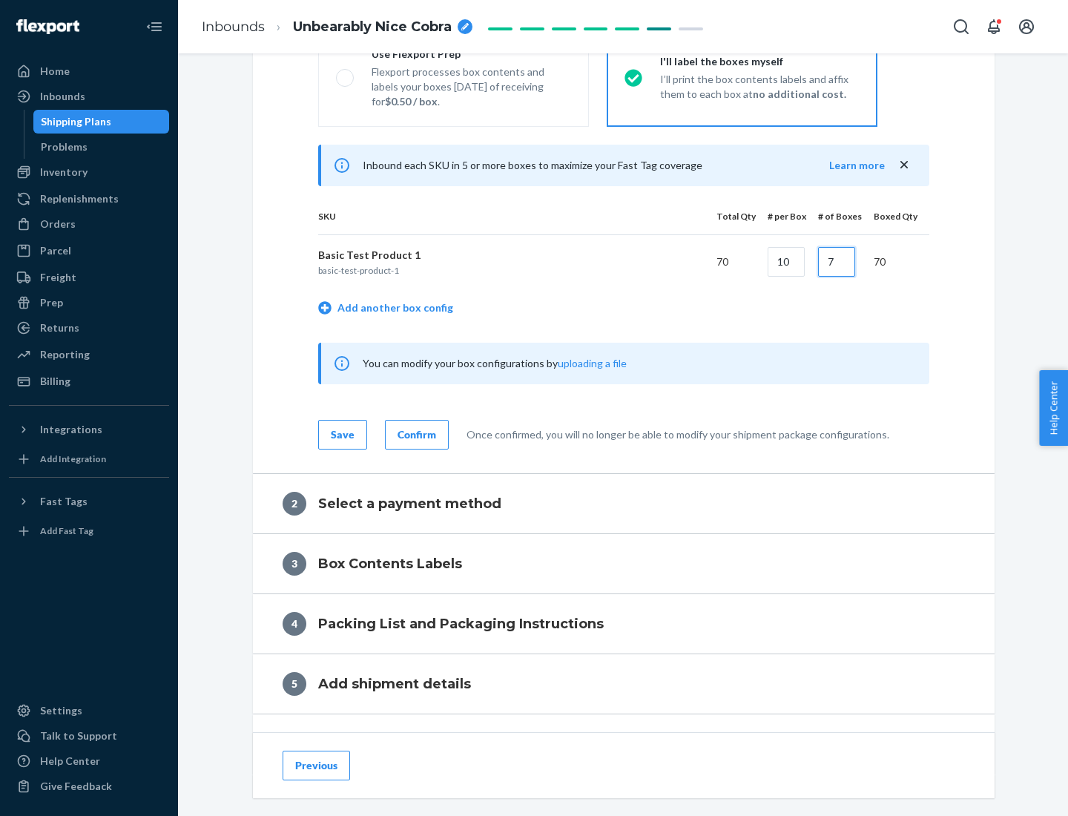
type input "7"
click at [415, 434] on div "Confirm" at bounding box center [417, 434] width 39 height 15
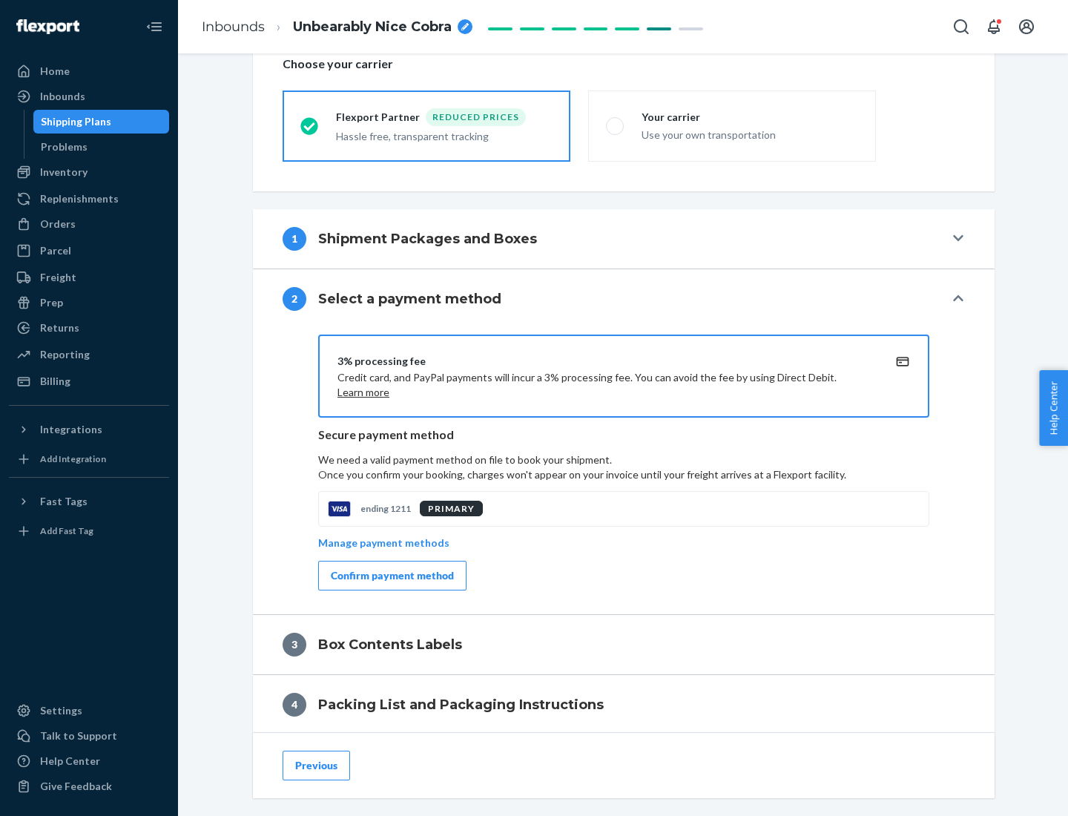
scroll to position [532, 0]
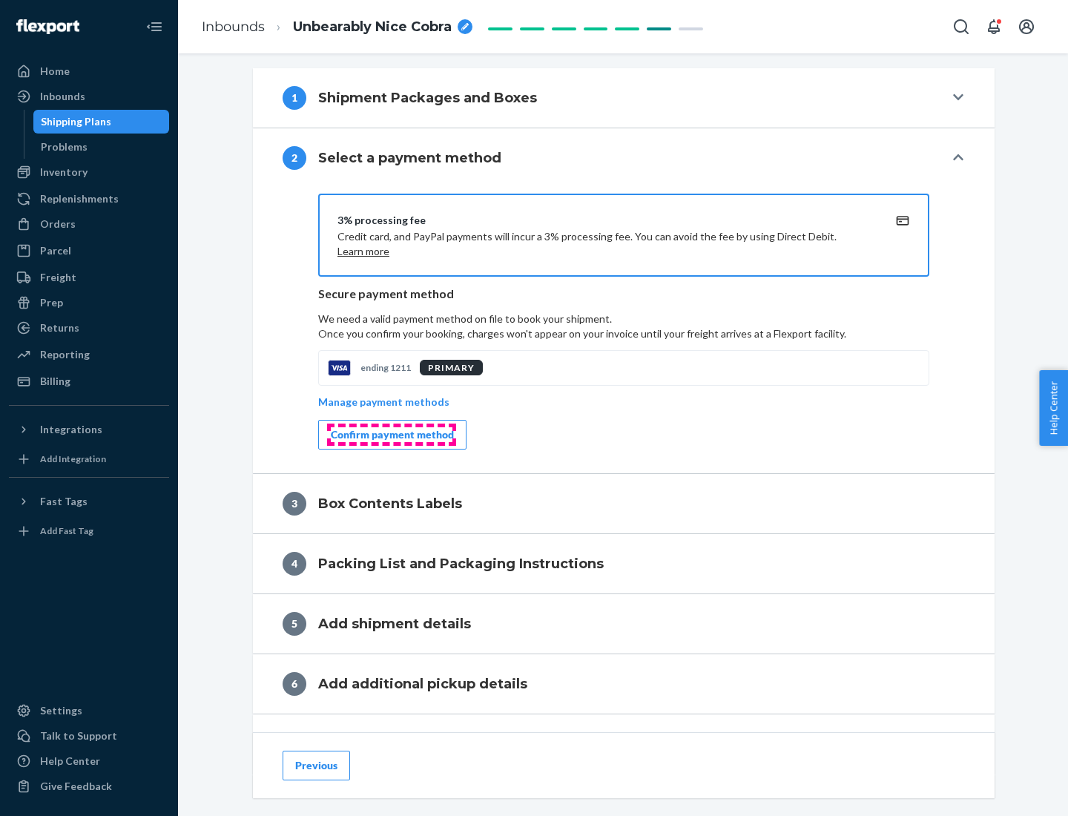
click at [391, 435] on div "Confirm payment method" at bounding box center [392, 434] width 123 height 15
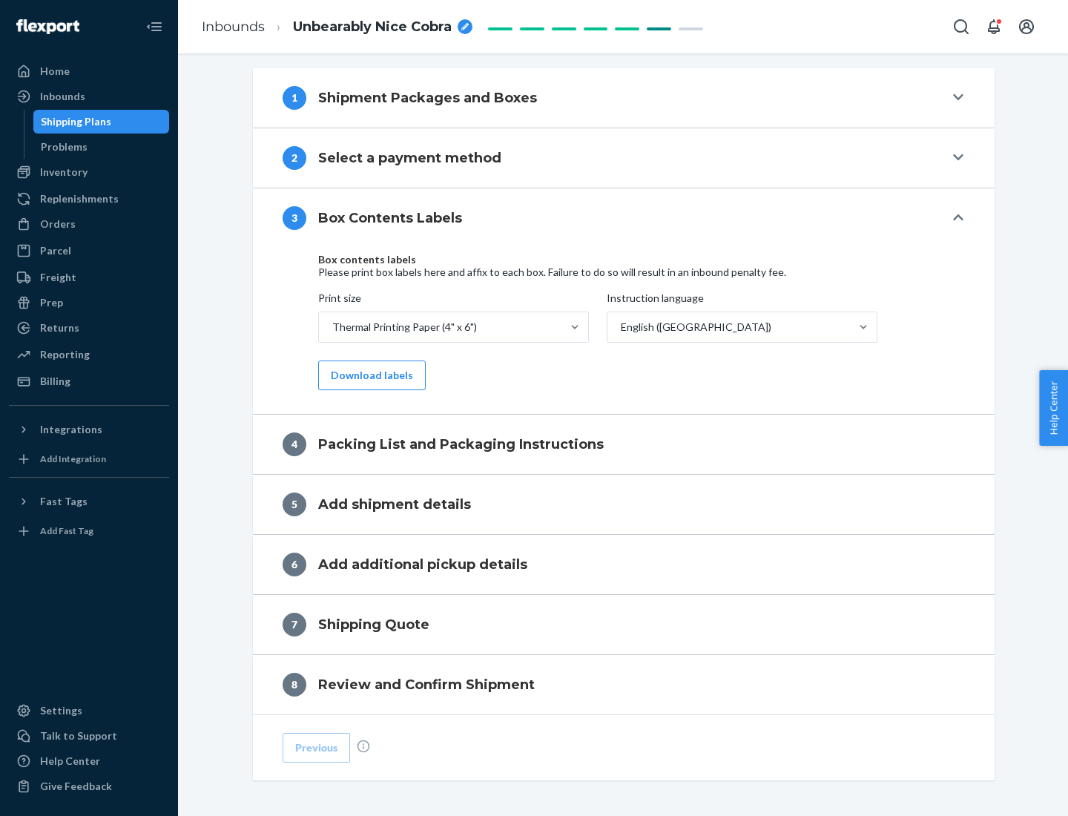
scroll to position [473, 0]
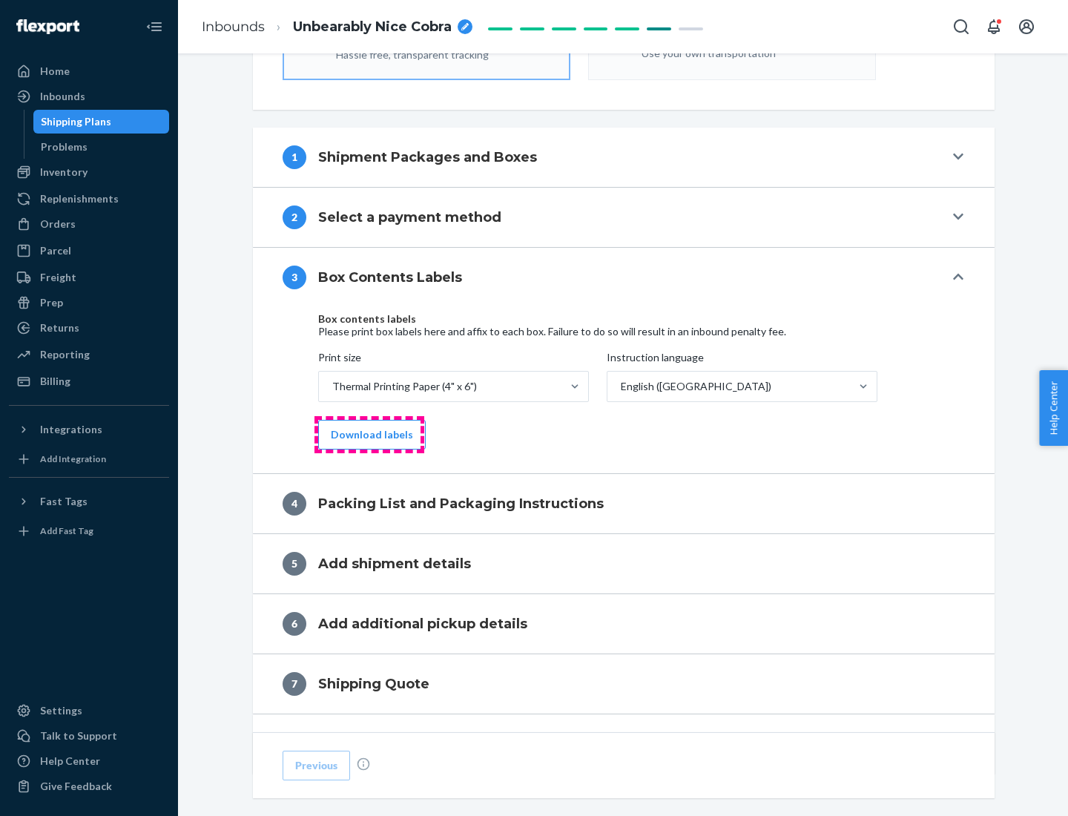
click at [369, 435] on button "Download labels" at bounding box center [372, 435] width 108 height 30
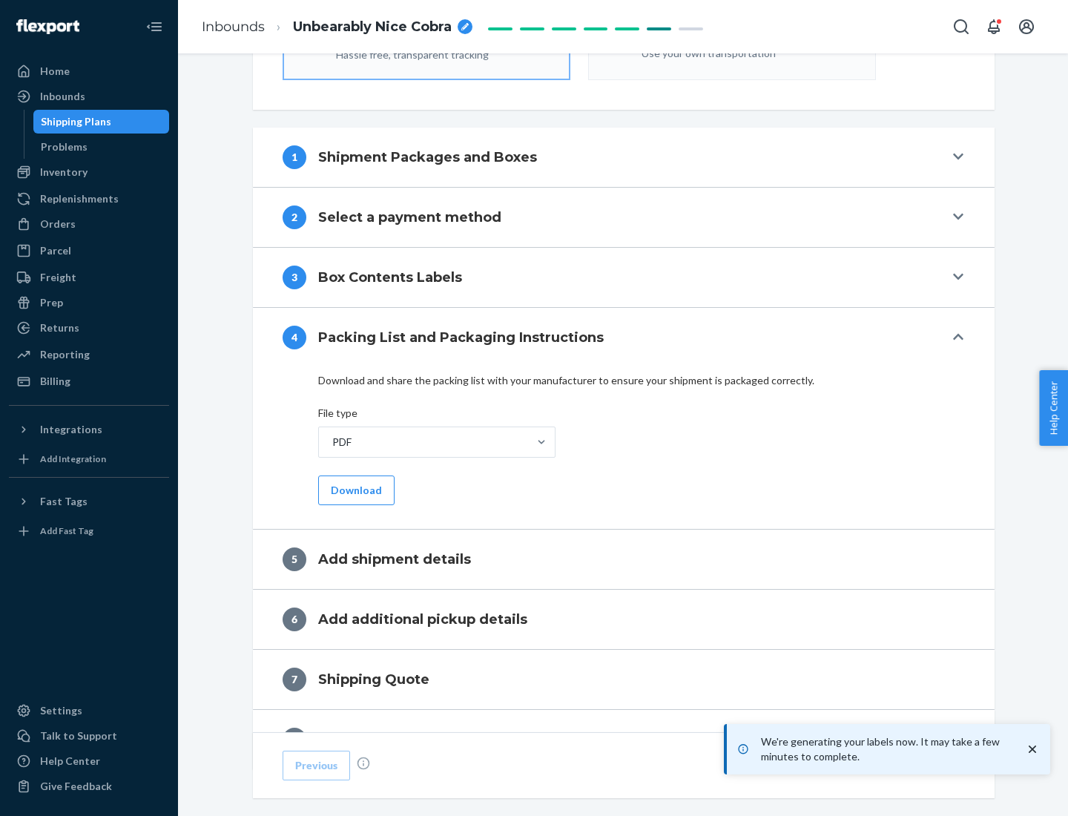
scroll to position [528, 0]
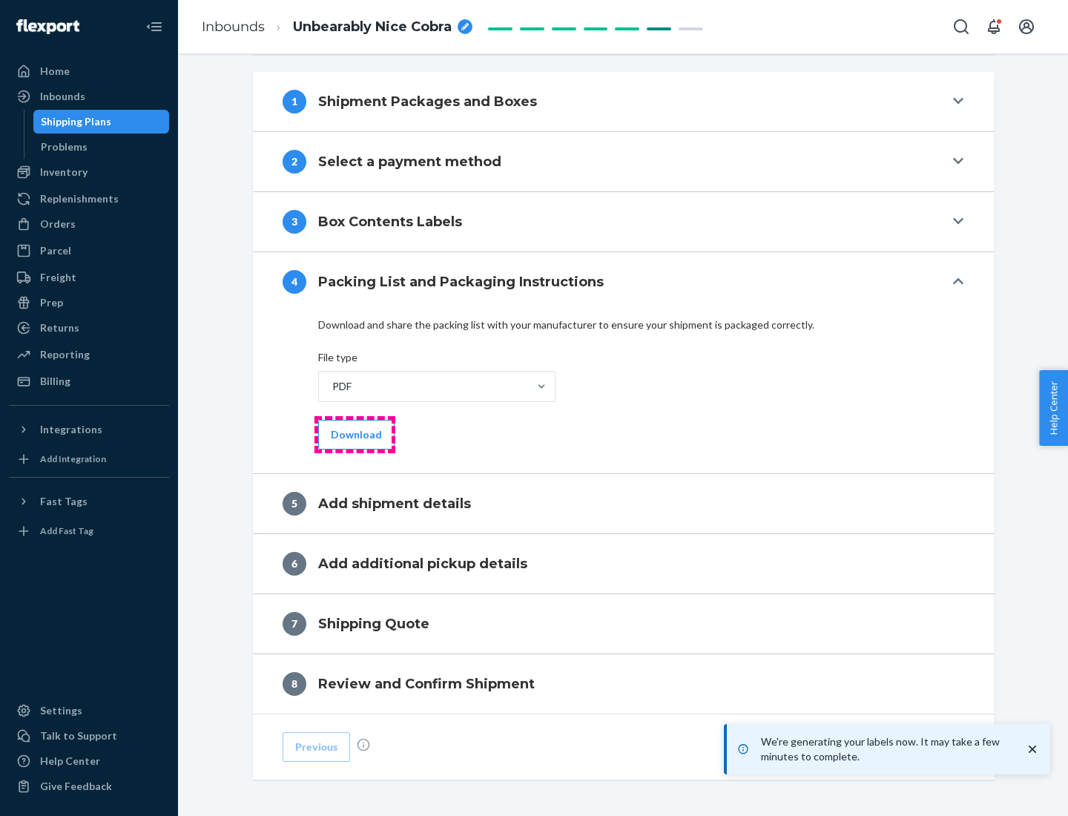
click at [355, 434] on button "Download" at bounding box center [356, 435] width 76 height 30
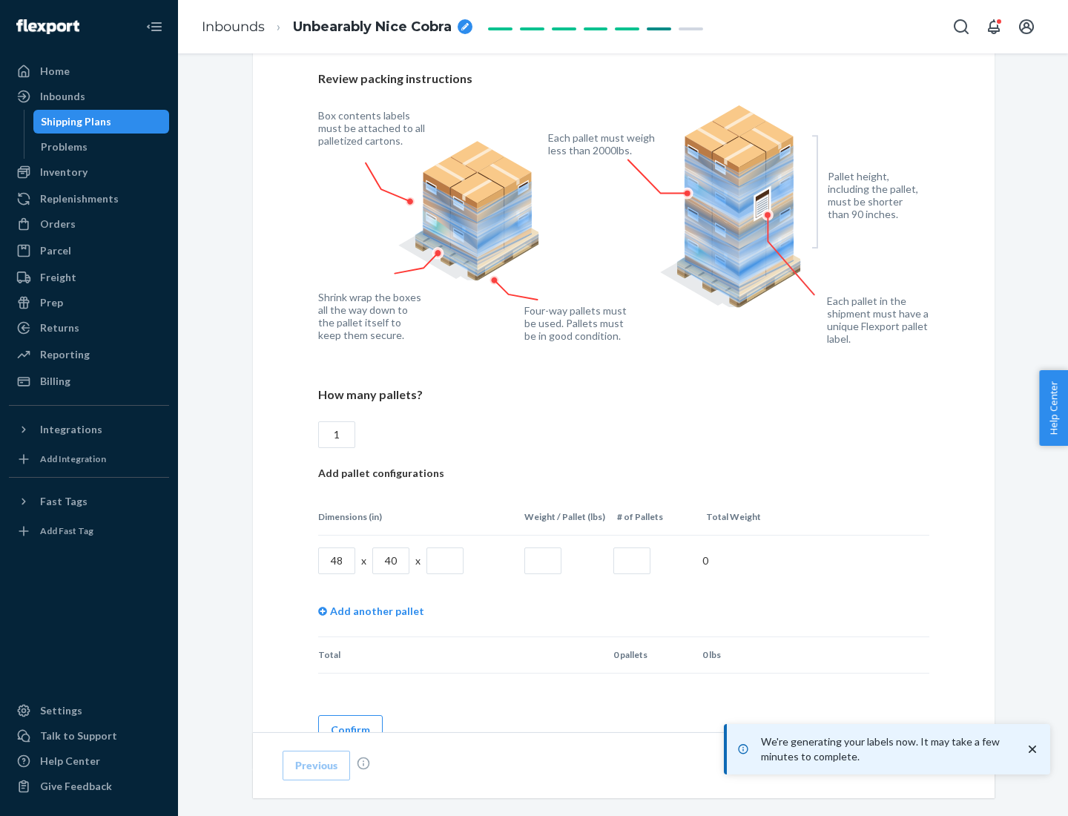
scroll to position [1078, 0]
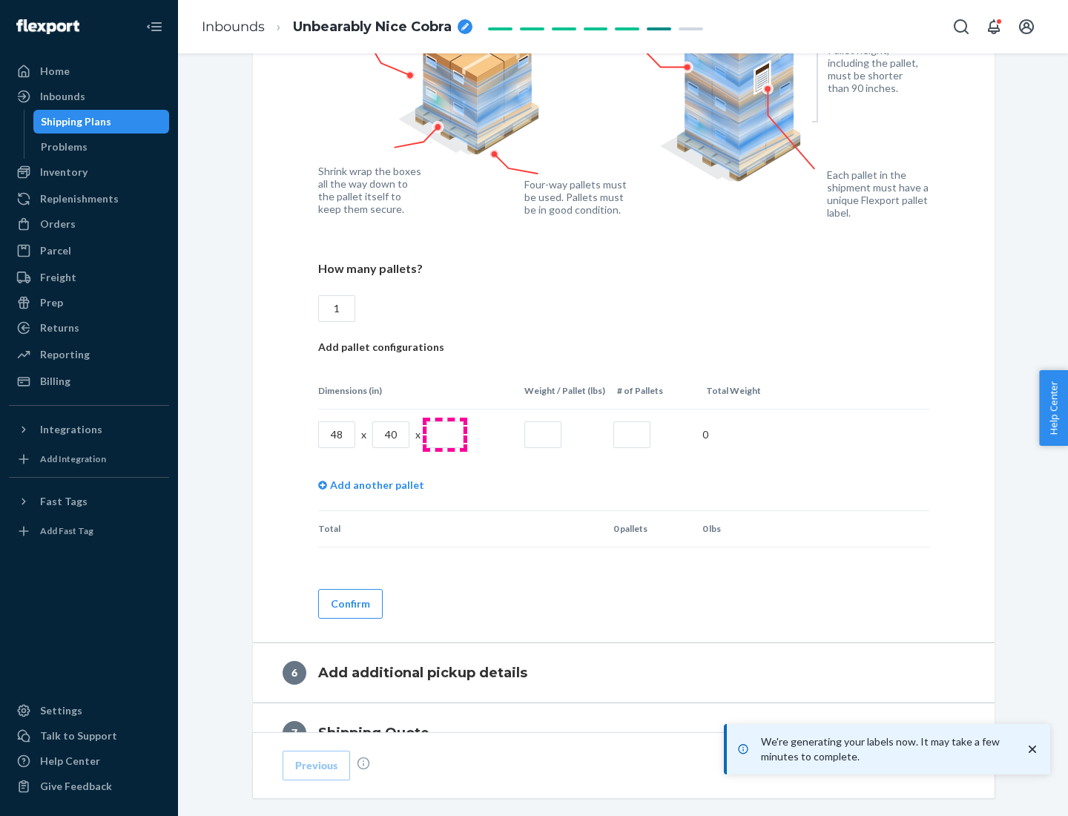
type input "1"
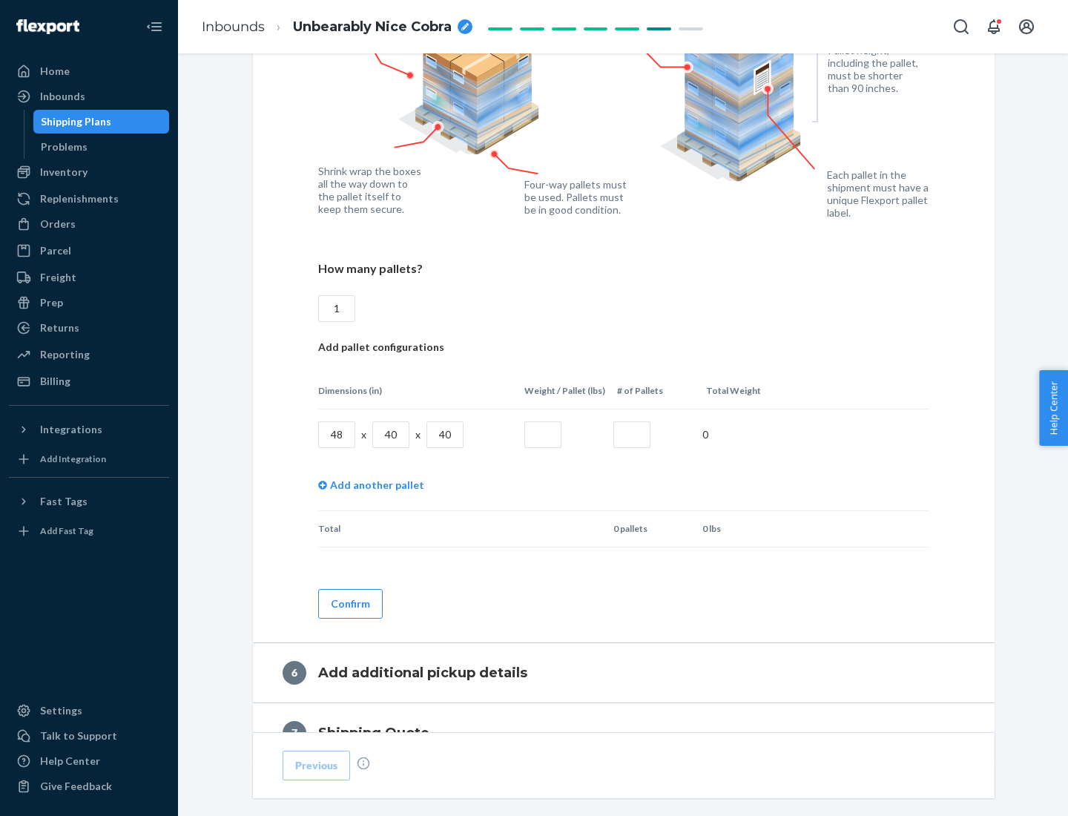
type input "40"
type input "200"
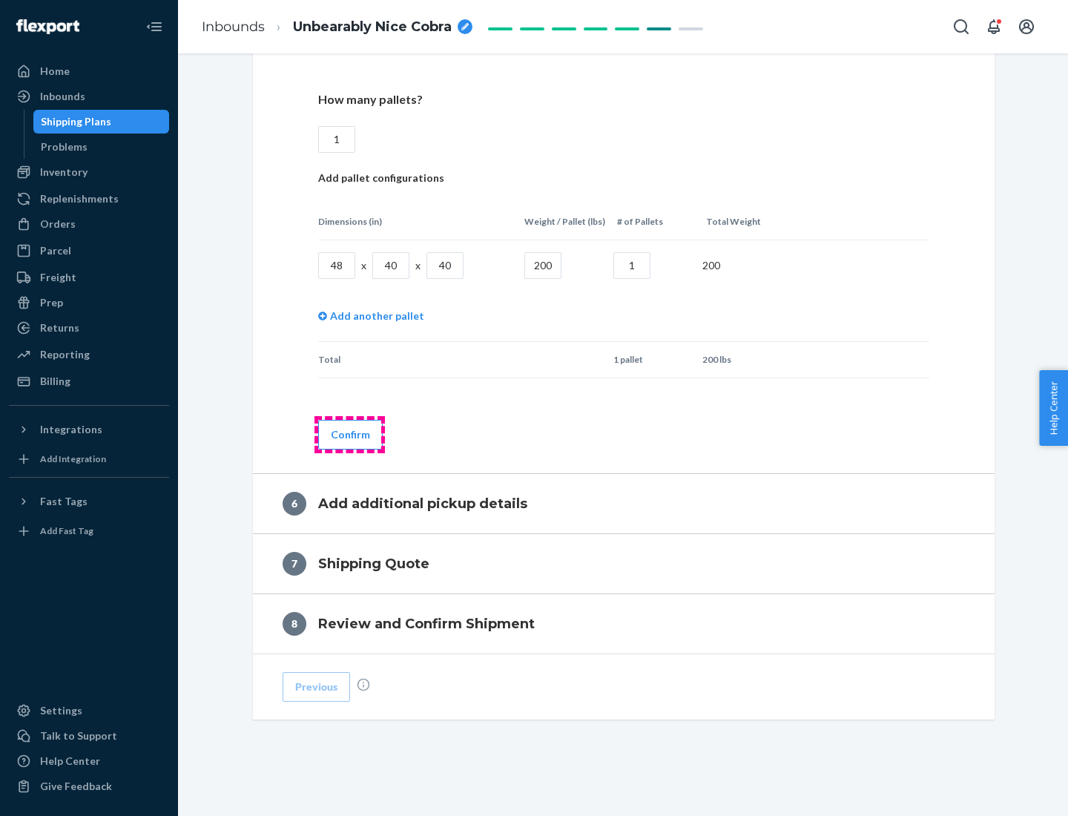
type input "1"
click at [349, 434] on button "Confirm" at bounding box center [350, 435] width 65 height 30
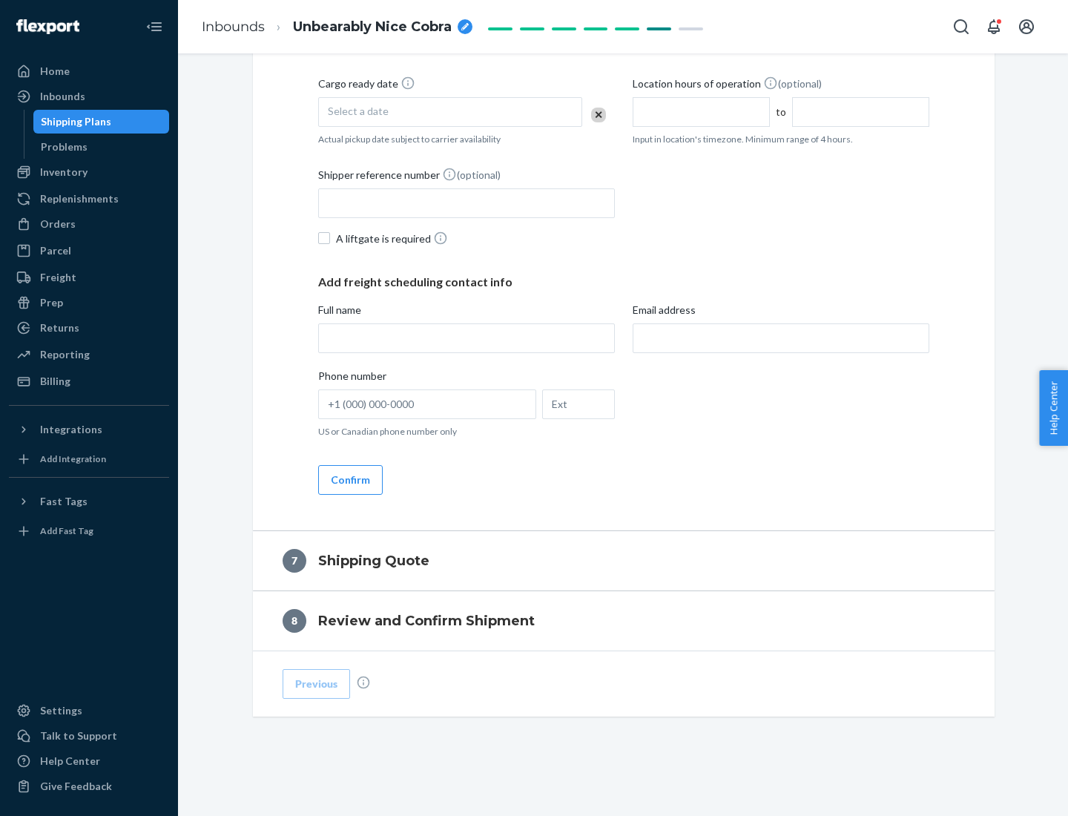
scroll to position [568, 0]
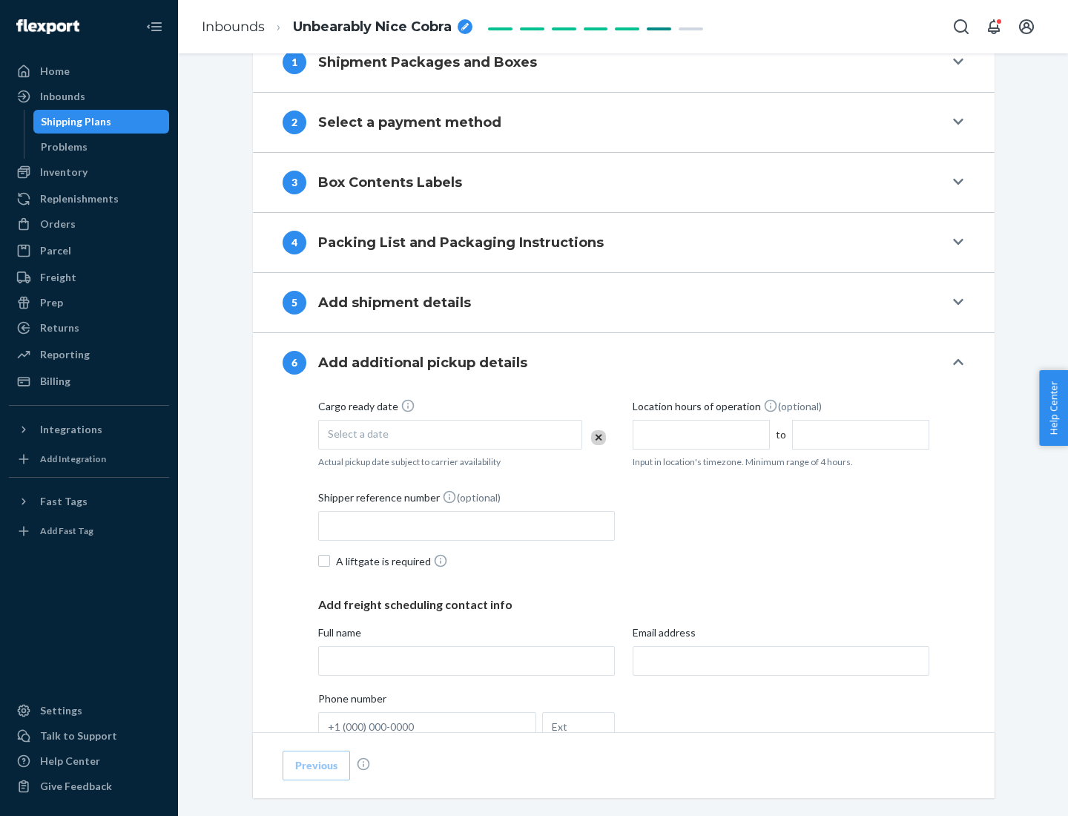
click at [450, 434] on div "Select a date" at bounding box center [450, 435] width 264 height 30
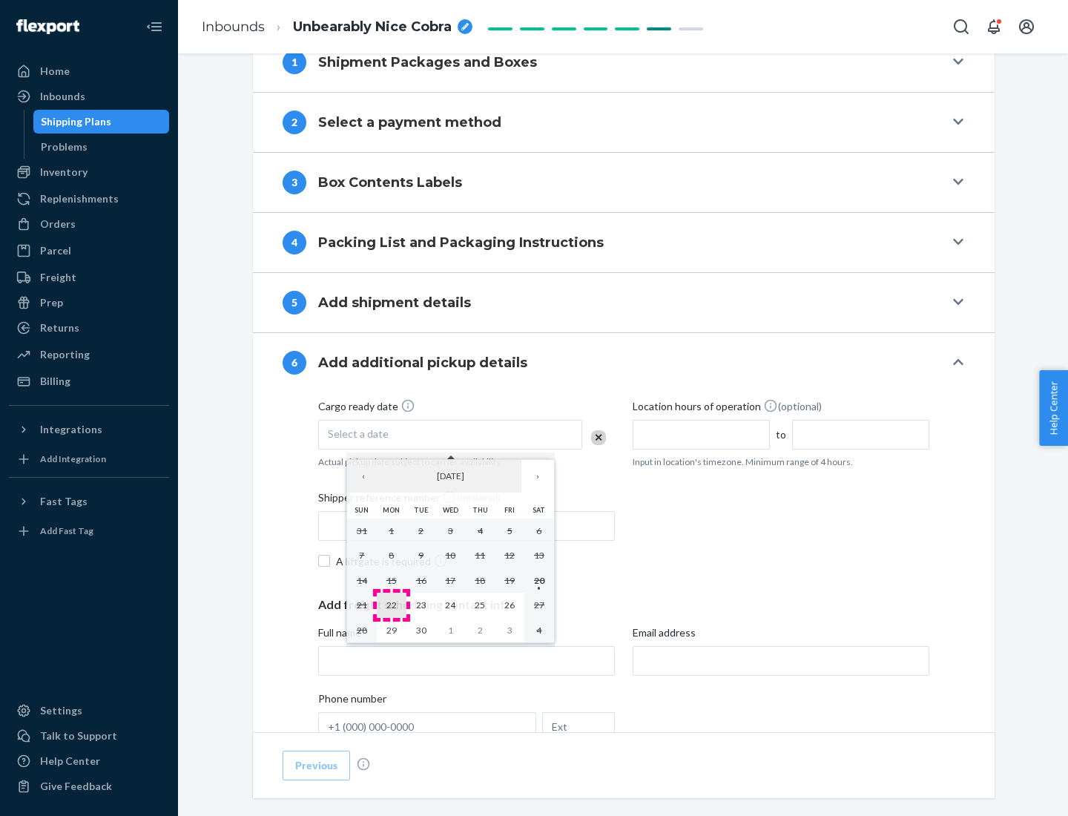
click at [391, 605] on abbr "22" at bounding box center [392, 605] width 10 height 11
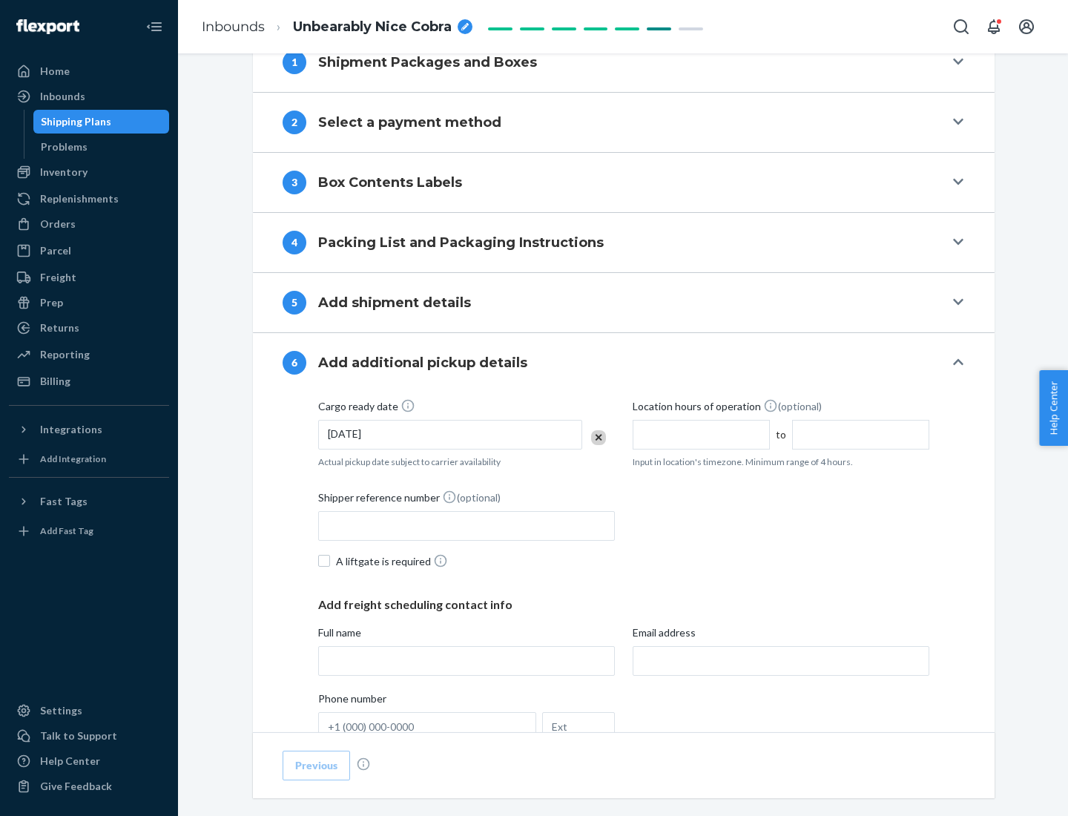
scroll to position [794, 0]
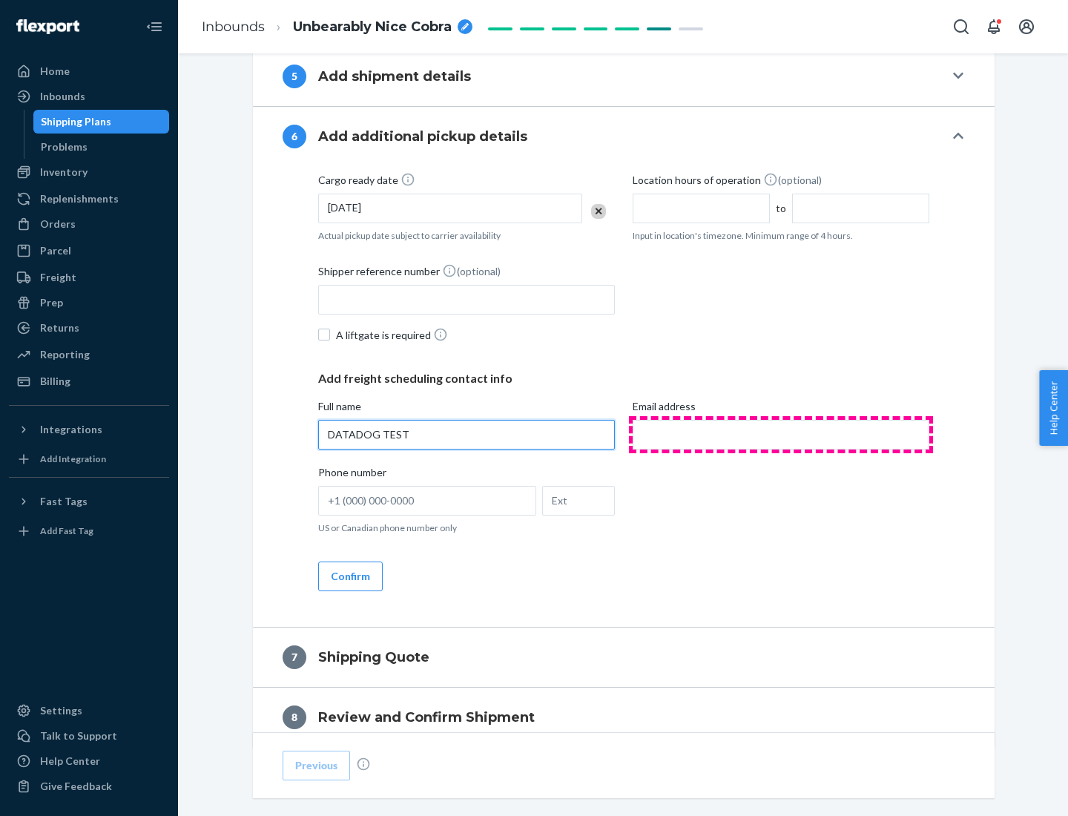
type input "DATADOG TEST"
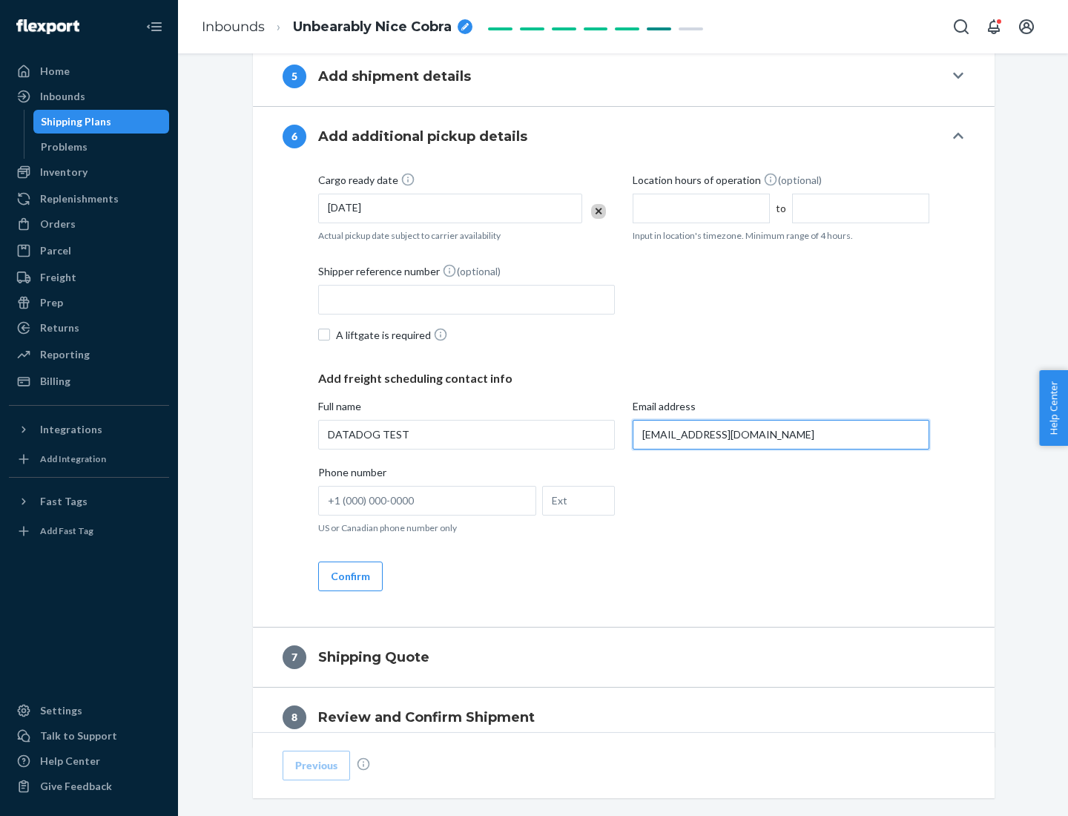
scroll to position [860, 0]
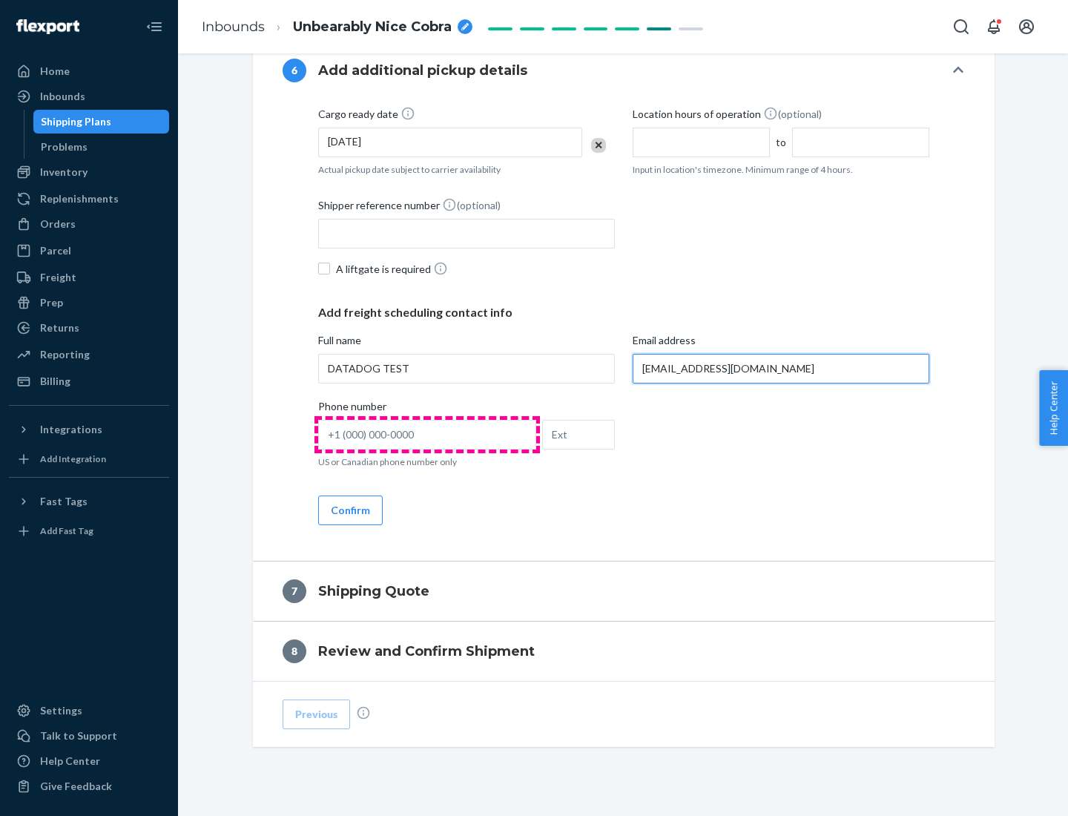
type input "[EMAIL_ADDRESS][DOMAIN_NAME]"
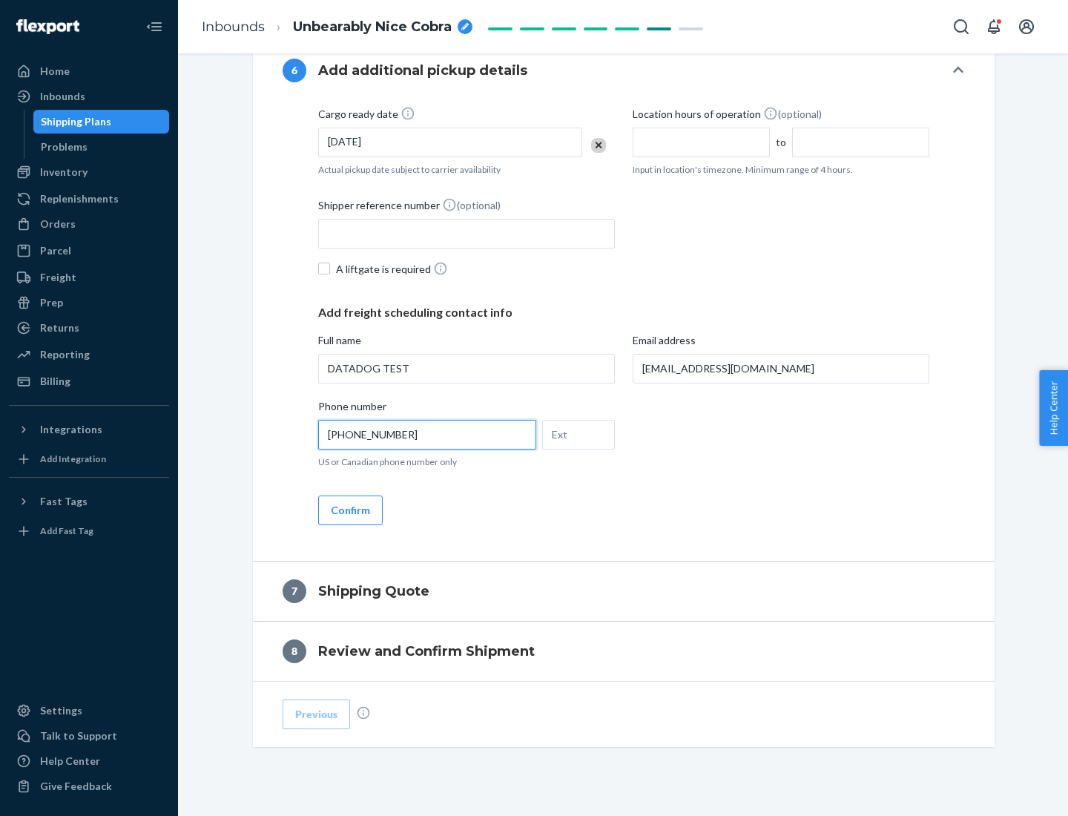
scroll to position [890, 0]
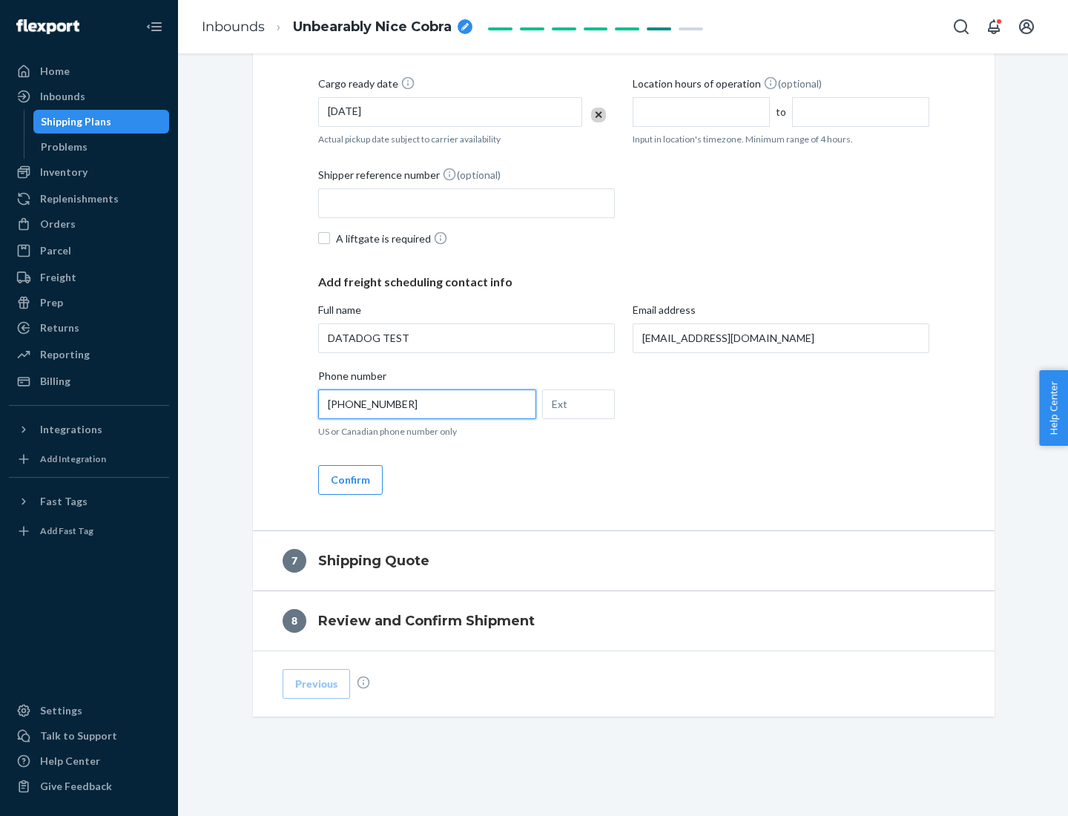
type input "[PHONE_NUMBER]"
click at [349, 479] on button "Confirm" at bounding box center [350, 480] width 65 height 30
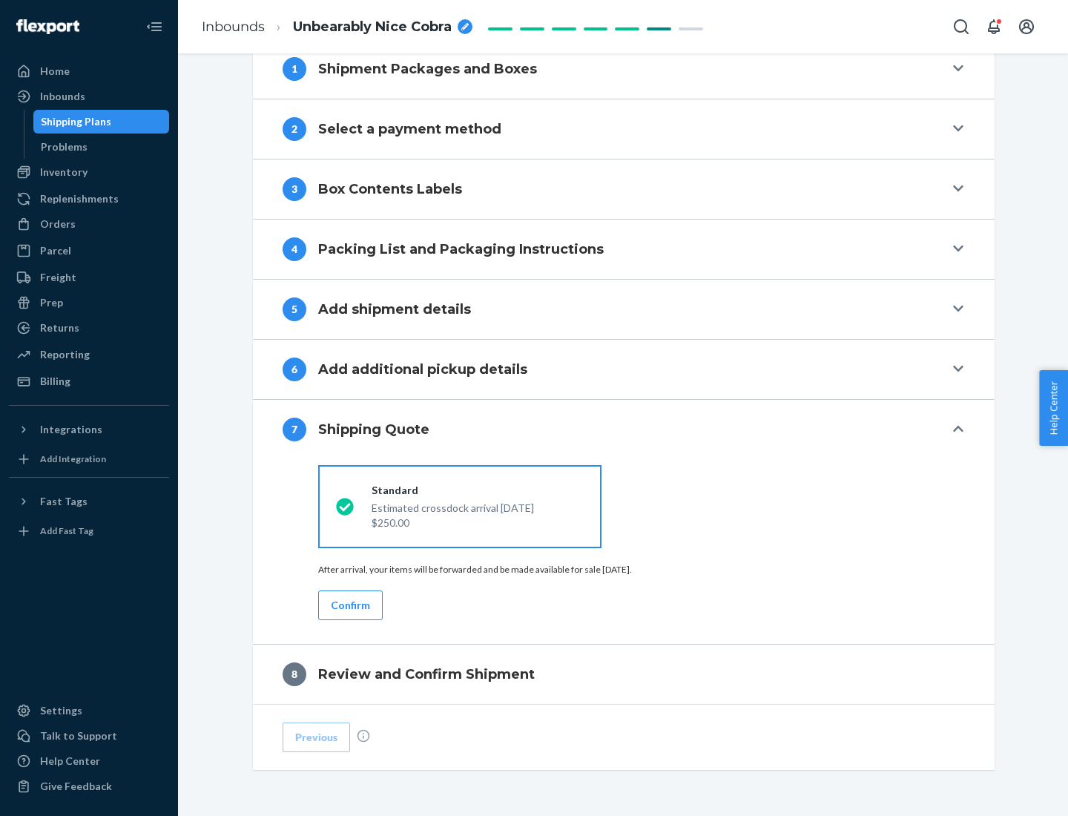
scroll to position [614, 0]
